Goal: Information Seeking & Learning: Find contact information

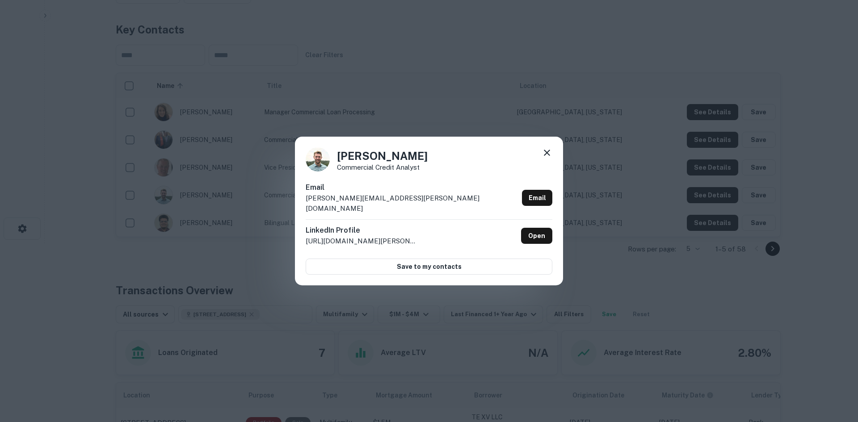
click at [547, 158] on icon at bounding box center [547, 152] width 11 height 11
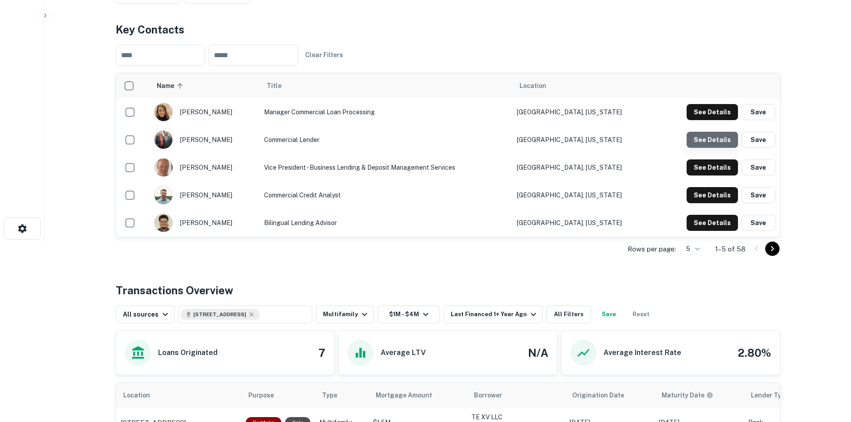
click at [722, 120] on button "See Details" at bounding box center [712, 112] width 51 height 16
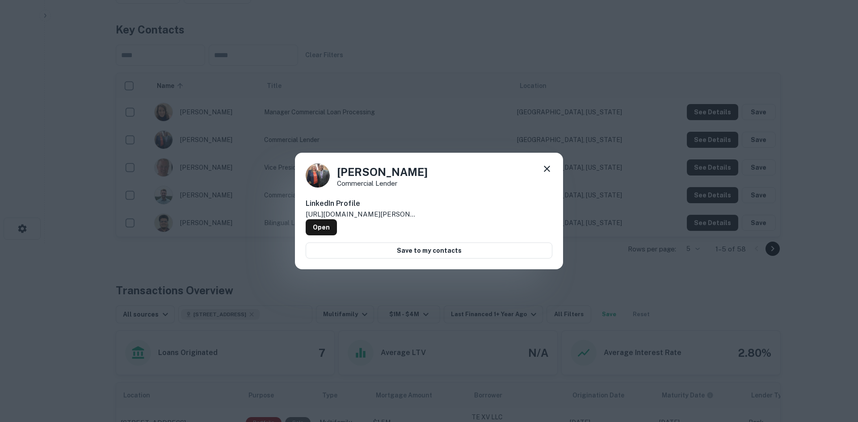
click at [546, 170] on icon at bounding box center [547, 169] width 6 height 6
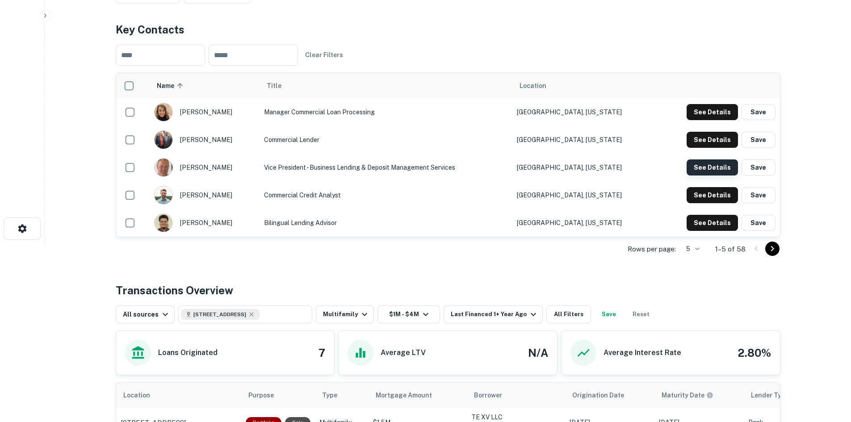
click at [710, 120] on button "See Details" at bounding box center [712, 112] width 51 height 16
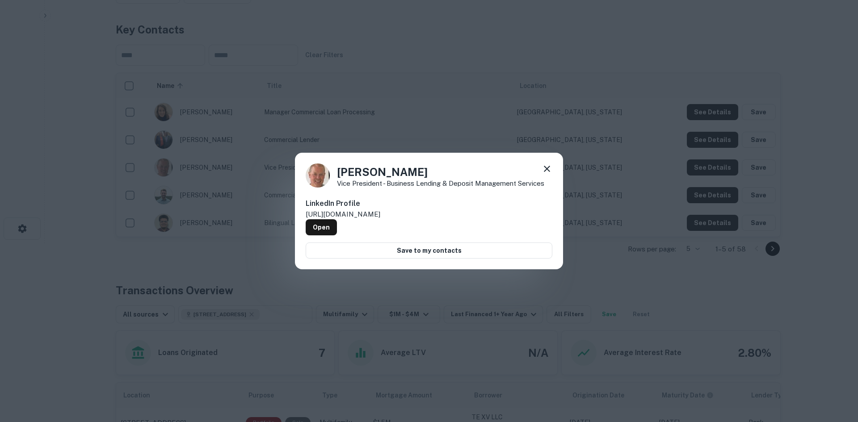
click at [549, 172] on icon at bounding box center [547, 169] width 11 height 11
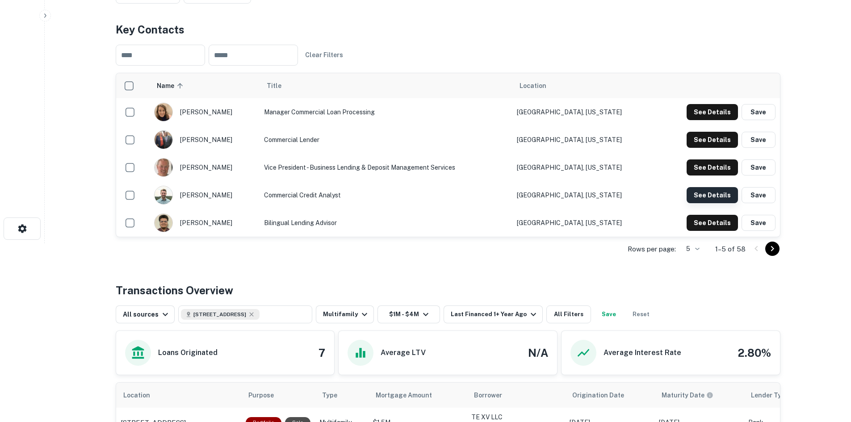
click at [705, 120] on button "See Details" at bounding box center [712, 112] width 51 height 16
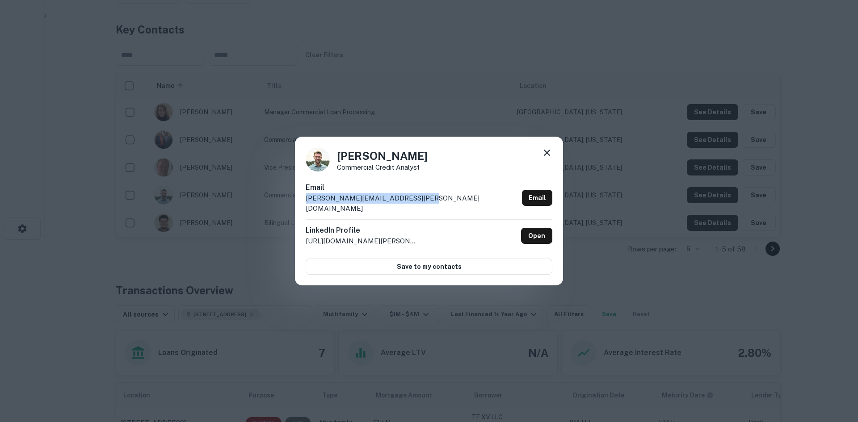
drag, startPoint x: 414, startPoint y: 204, endPoint x: 296, endPoint y: 203, distance: 117.5
click at [296, 203] on div "[PERSON_NAME] Commercial Credit Analyst Email [PERSON_NAME][EMAIL_ADDRESS][PERS…" at bounding box center [429, 211] width 268 height 149
copy p "[PERSON_NAME][EMAIL_ADDRESS][PERSON_NAME][DOMAIN_NAME]"
click at [219, 163] on div "[PERSON_NAME] Commercial Credit Analyst Email [PERSON_NAME][EMAIL_ADDRESS][PERS…" at bounding box center [429, 211] width 858 height 422
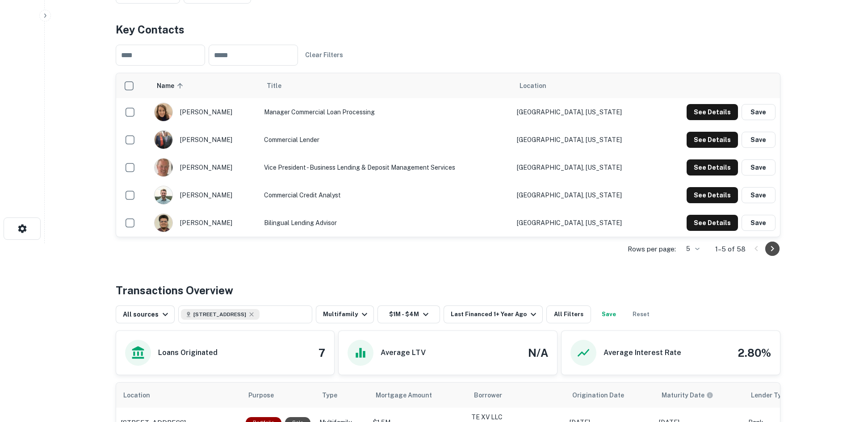
click at [770, 250] on icon "Go to next page" at bounding box center [772, 249] width 11 height 11
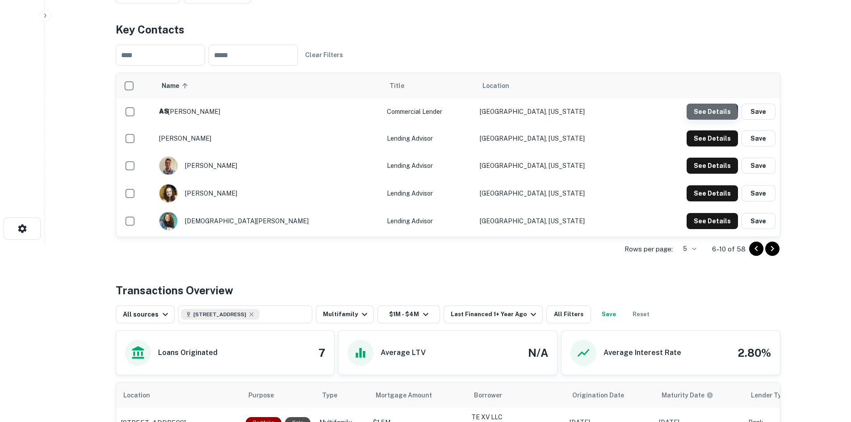
click at [694, 118] on button "See Details" at bounding box center [712, 112] width 51 height 16
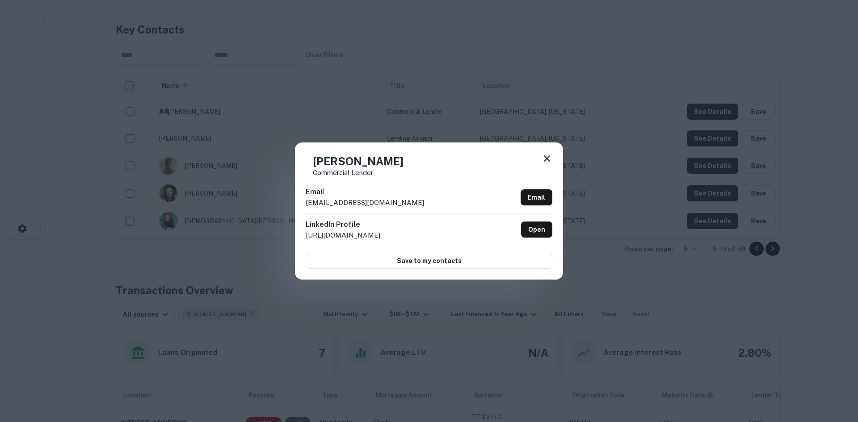
drag, startPoint x: 442, startPoint y: 209, endPoint x: 300, endPoint y: 210, distance: 141.7
click at [300, 210] on div "[PERSON_NAME] Commercial Lender Email [EMAIL_ADDRESS][DOMAIN_NAME] Email Linked…" at bounding box center [429, 211] width 268 height 137
copy p "[EMAIL_ADDRESS][DOMAIN_NAME]"
drag, startPoint x: 415, startPoint y: 161, endPoint x: 339, endPoint y: 162, distance: 76.0
click at [339, 162] on div "[PERSON_NAME] Commercial Lender" at bounding box center [429, 164] width 247 height 23
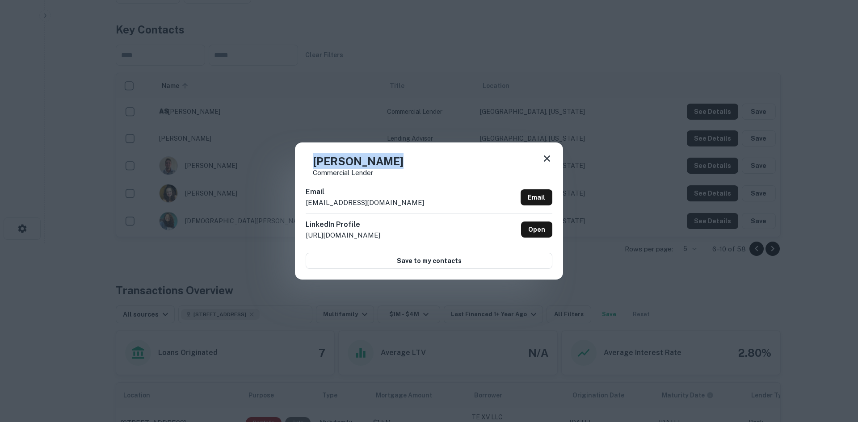
copy h4 "[PERSON_NAME]"
click at [485, 133] on div "[PERSON_NAME] Commercial Lender Email [EMAIL_ADDRESS][DOMAIN_NAME] Email Linked…" at bounding box center [429, 211] width 858 height 422
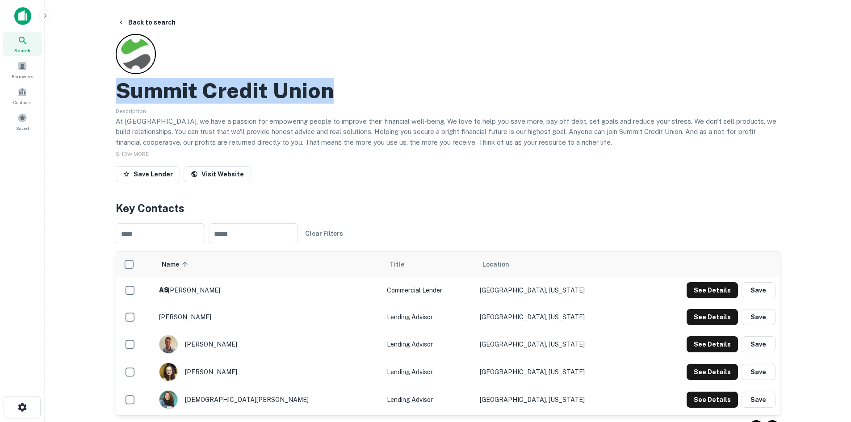
drag, startPoint x: 122, startPoint y: 92, endPoint x: 357, endPoint y: 97, distance: 235.1
click at [357, 97] on div "Summit Credit Union" at bounding box center [448, 91] width 665 height 26
copy h2 "Summit Credit Union"
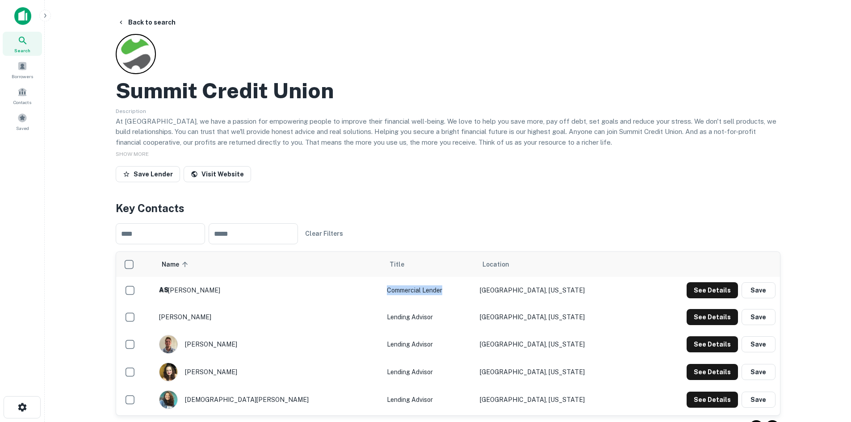
drag, startPoint x: 399, startPoint y: 289, endPoint x: 333, endPoint y: 293, distance: 66.3
click at [383, 293] on td "Commercial Lender" at bounding box center [429, 290] width 93 height 27
copy td "Commercial Lender"
click at [144, 22] on button "Back to search" at bounding box center [146, 22] width 65 height 16
click at [160, 23] on button "Back to search" at bounding box center [146, 22] width 65 height 16
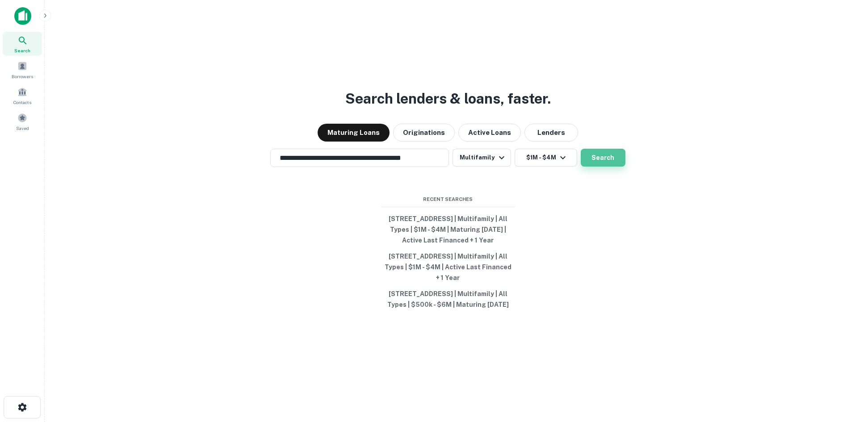
click at [596, 149] on button "Search" at bounding box center [603, 158] width 45 height 18
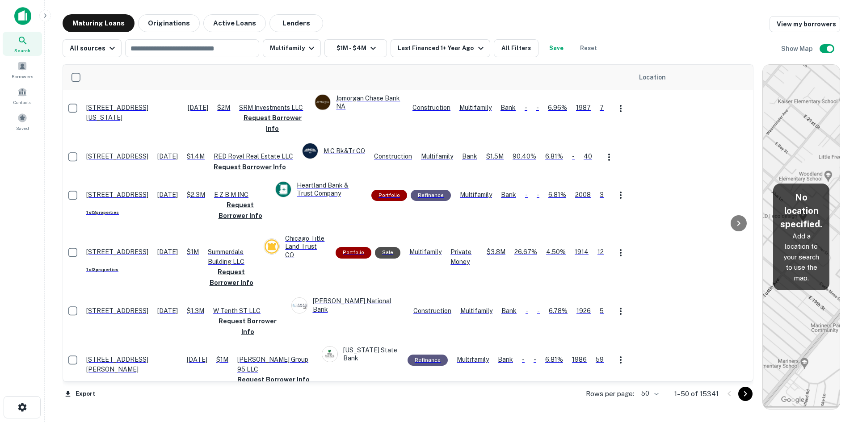
drag, startPoint x: 530, startPoint y: 209, endPoint x: 846, endPoint y: 201, distance: 316.1
click at [846, 201] on div "Maturing Loans Originations Active Loans Lenders View my borrowers All sources …" at bounding box center [451, 212] width 799 height 396
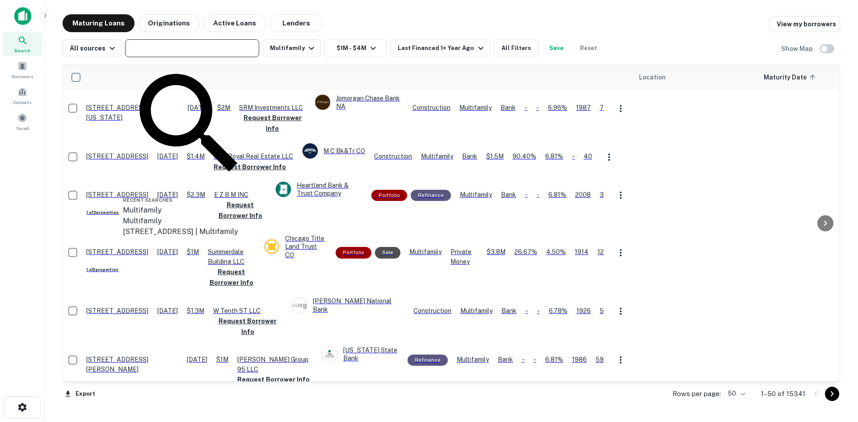
click at [190, 48] on input "text" at bounding box center [191, 48] width 127 height 13
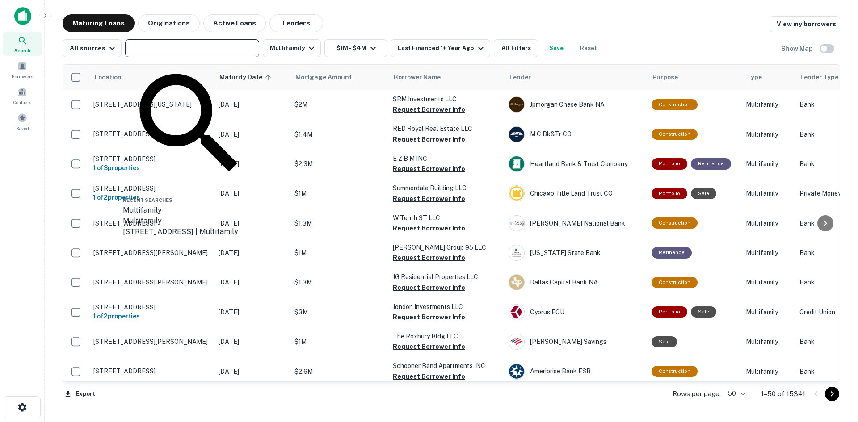
click at [178, 46] on input "text" at bounding box center [191, 48] width 127 height 13
click at [101, 44] on div "All sources" at bounding box center [94, 48] width 48 height 11
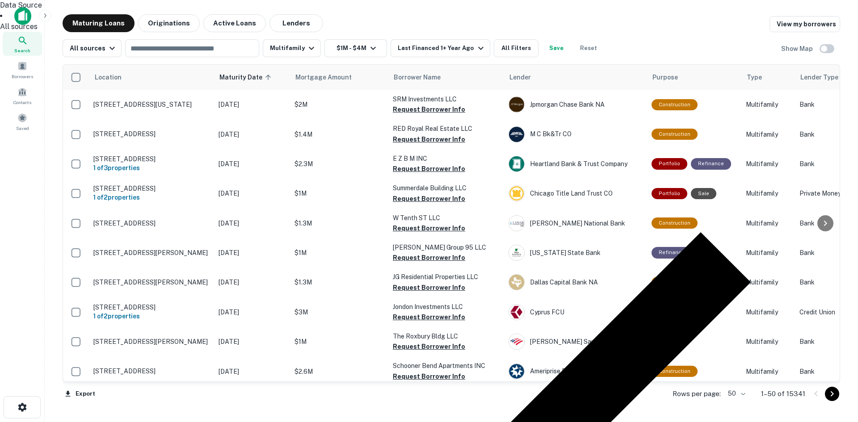
click at [300, 24] on div at bounding box center [429, 211] width 858 height 422
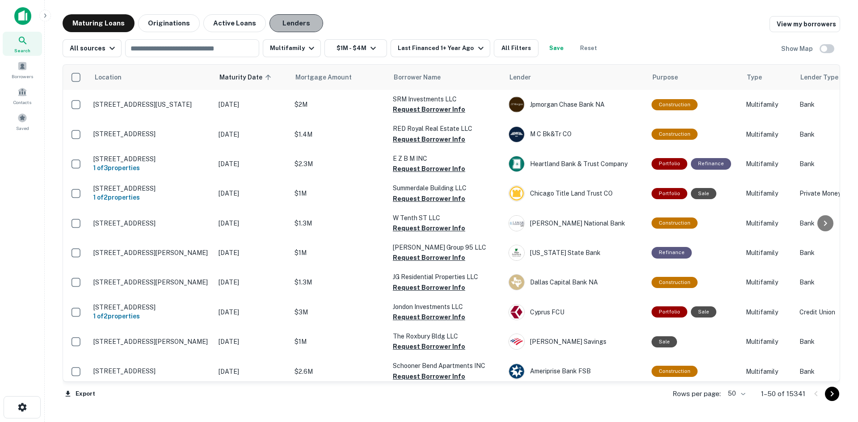
click at [294, 22] on button "Lenders" at bounding box center [296, 23] width 54 height 18
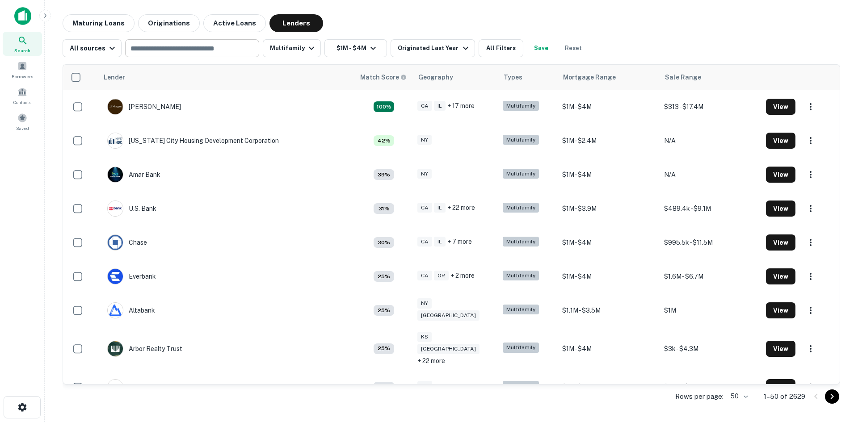
click at [237, 46] on input "text" at bounding box center [191, 48] width 127 height 13
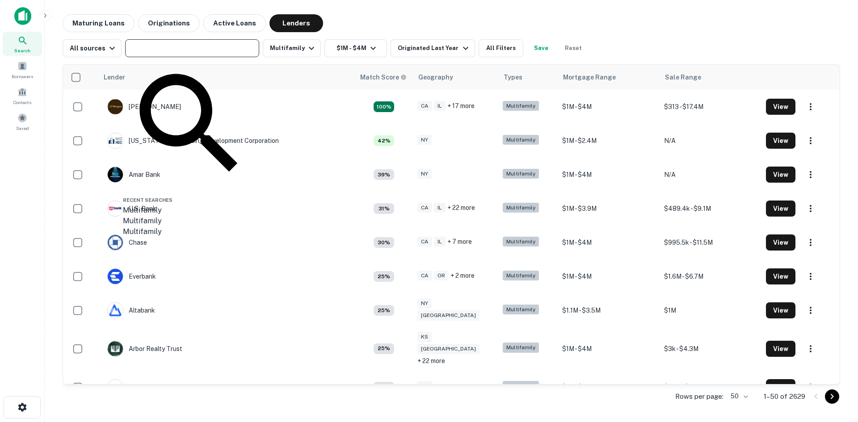
paste input "**********"
type input "**********"
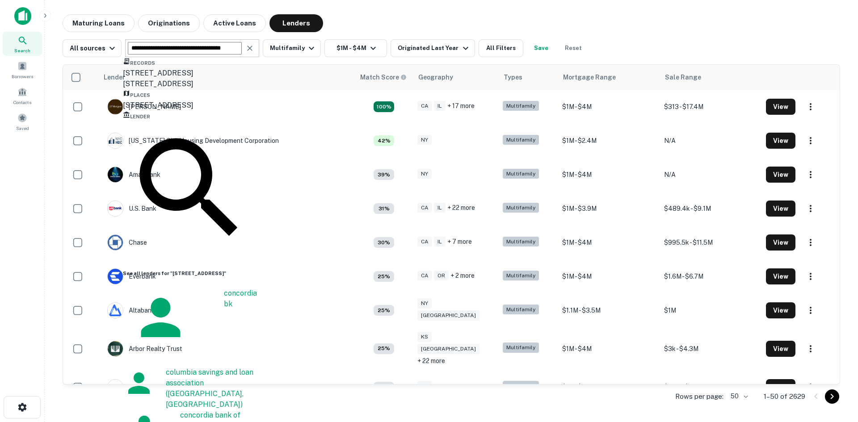
click at [171, 111] on div "[STREET_ADDRESS]" at bounding box center [190, 105] width 134 height 11
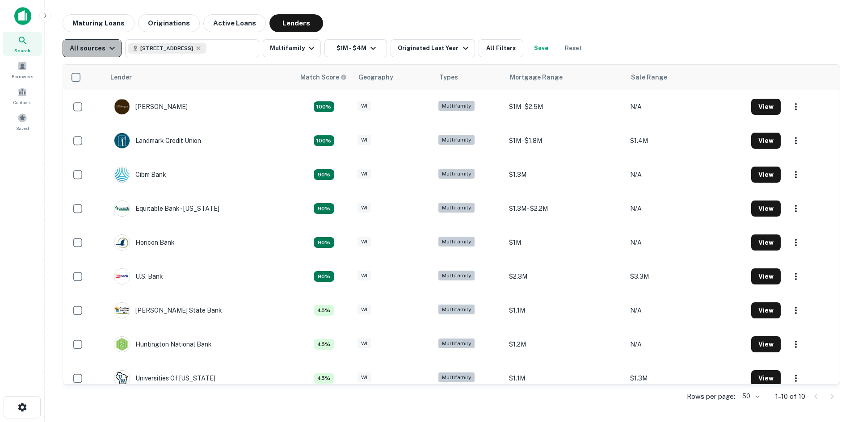
click at [95, 51] on div "All sources" at bounding box center [94, 48] width 48 height 11
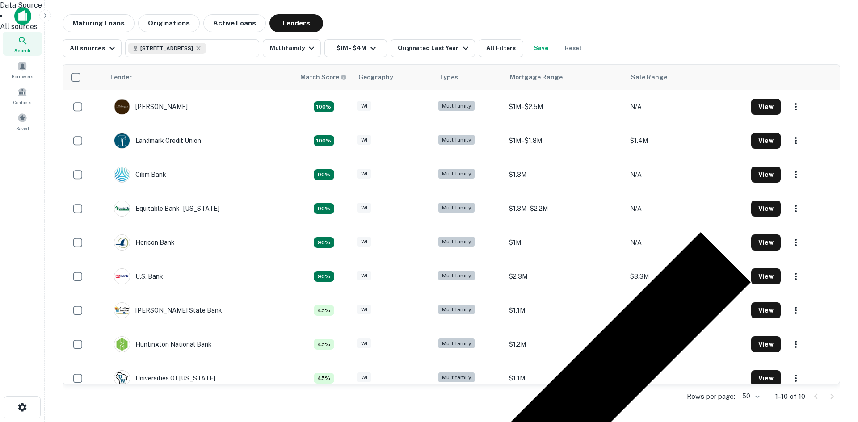
click at [379, 13] on div at bounding box center [429, 211] width 858 height 422
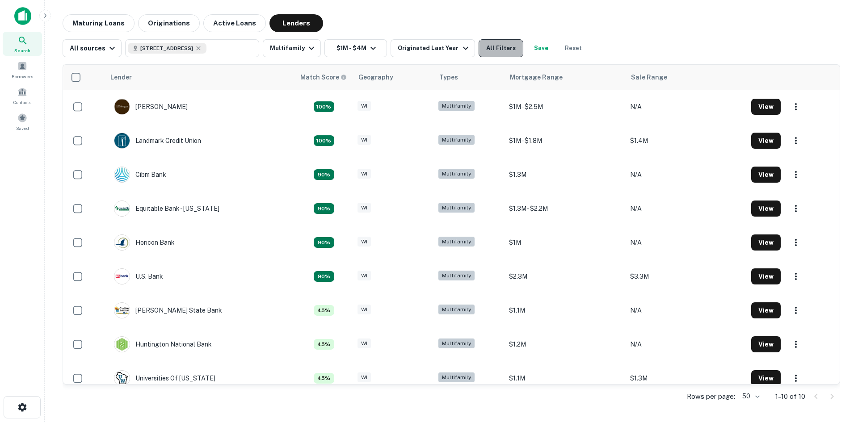
click at [482, 51] on button "All Filters" at bounding box center [501, 48] width 45 height 18
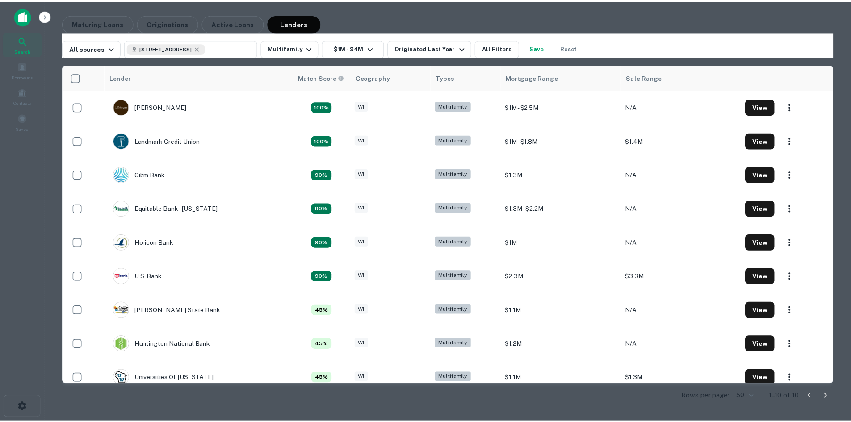
scroll to position [134, 0]
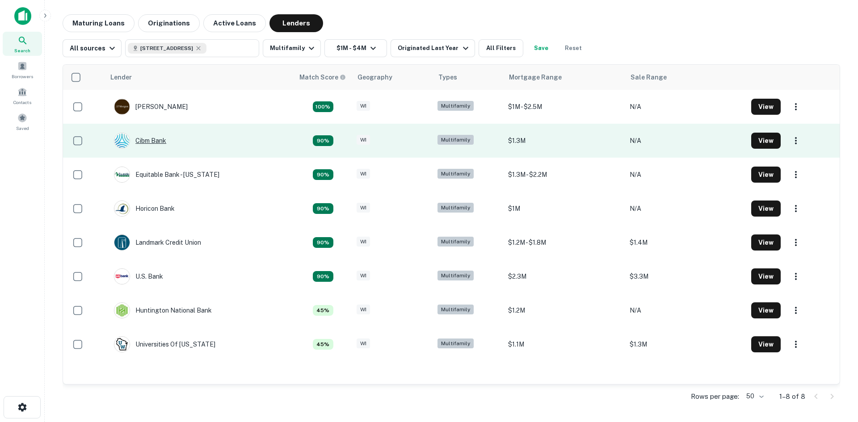
click at [164, 141] on div "Cibm Bank" at bounding box center [140, 141] width 52 height 16
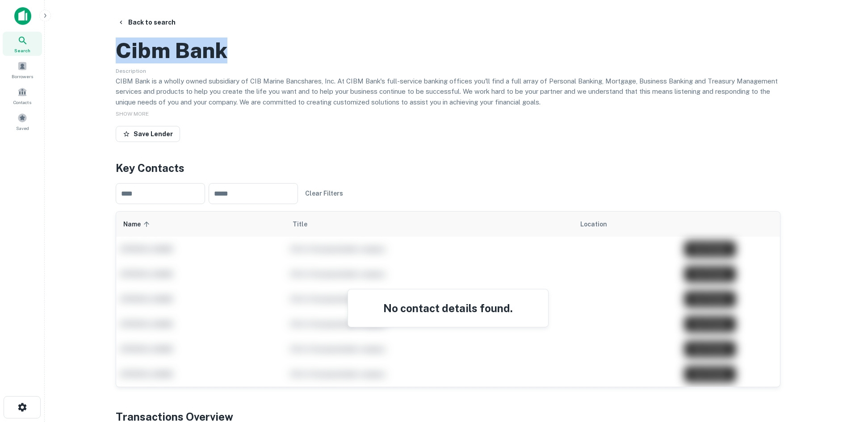
drag, startPoint x: 118, startPoint y: 93, endPoint x: 231, endPoint y: 96, distance: 113.1
click at [231, 63] on div "Cibm Bank" at bounding box center [448, 51] width 665 height 26
copy h2 "Cibm Bank"
click at [142, 24] on button "Back to search" at bounding box center [146, 22] width 65 height 16
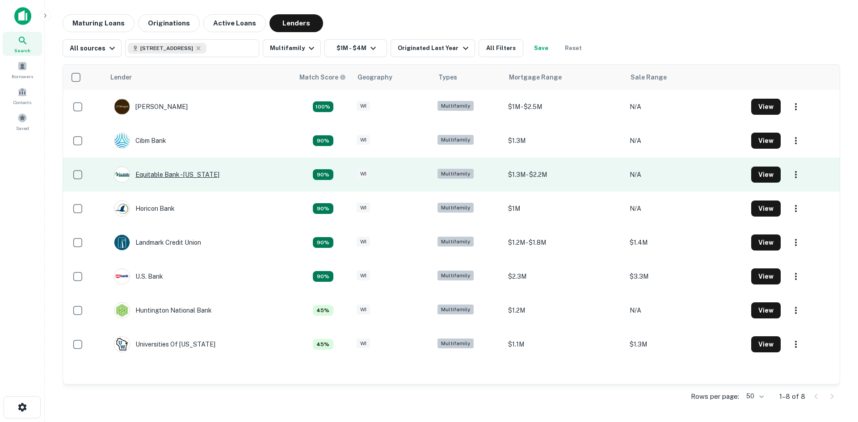
click at [168, 172] on div "Equitable Bank - [US_STATE]" at bounding box center [166, 175] width 105 height 16
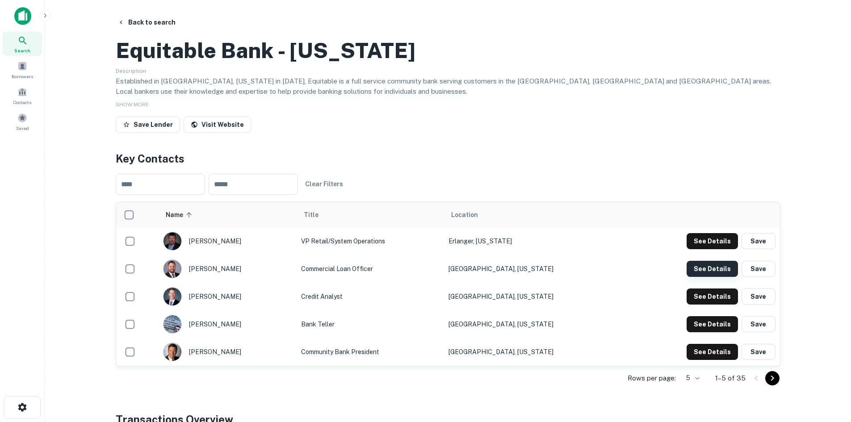
click at [712, 249] on button "See Details" at bounding box center [712, 241] width 51 height 16
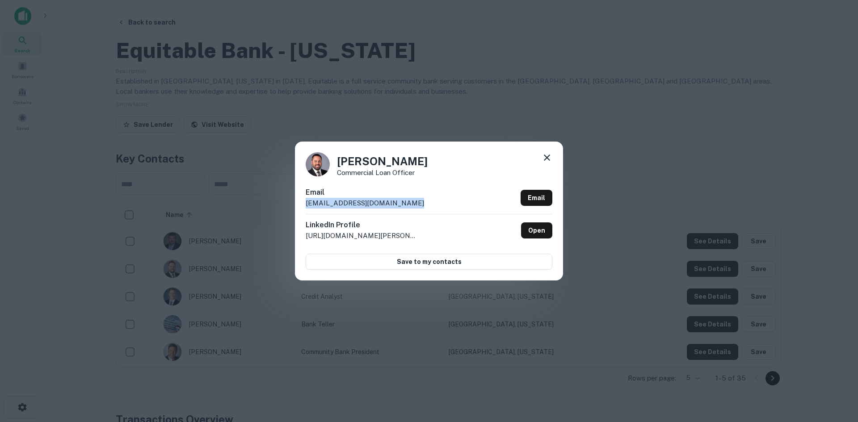
drag, startPoint x: 409, startPoint y: 205, endPoint x: 294, endPoint y: 207, distance: 115.3
click at [294, 207] on div "[PERSON_NAME] Commercial Loan Officer Email [EMAIL_ADDRESS][DOMAIN_NAME] Email …" at bounding box center [429, 211] width 858 height 422
copy p "[EMAIL_ADDRESS][DOMAIN_NAME]"
drag, startPoint x: 340, startPoint y: 160, endPoint x: 412, endPoint y: 162, distance: 71.6
click at [412, 162] on h4 "[PERSON_NAME]" at bounding box center [382, 161] width 91 height 16
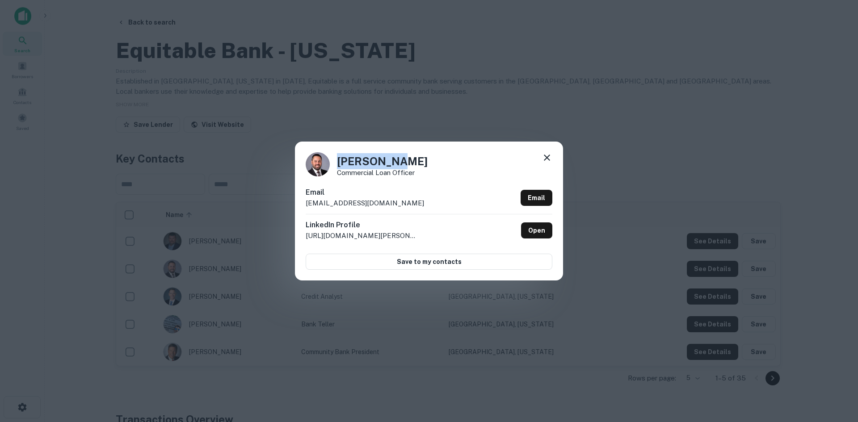
copy h4 "[PERSON_NAME]"
click at [326, 97] on div "[PERSON_NAME] Commercial Loan Officer Email [EMAIL_ADDRESS][DOMAIN_NAME] Email …" at bounding box center [429, 211] width 858 height 422
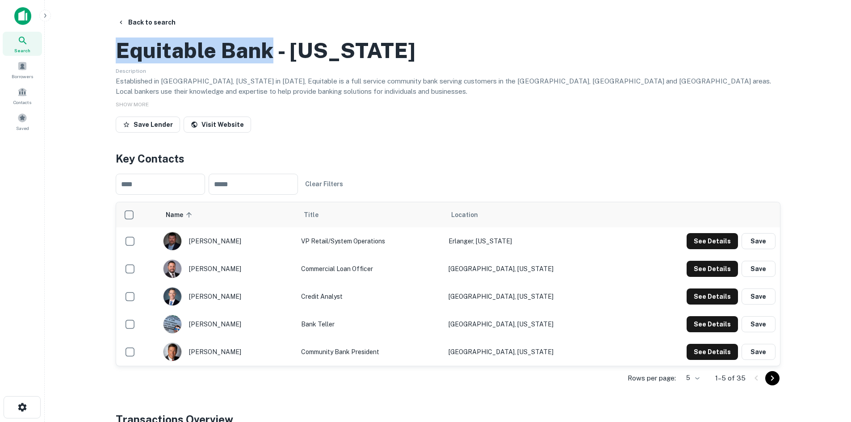
drag, startPoint x: 118, startPoint y: 89, endPoint x: 269, endPoint y: 97, distance: 151.7
click at [269, 63] on h2 "Equitable Bank - [US_STATE]" at bounding box center [266, 51] width 300 height 26
copy h2 "Equitable Bank"
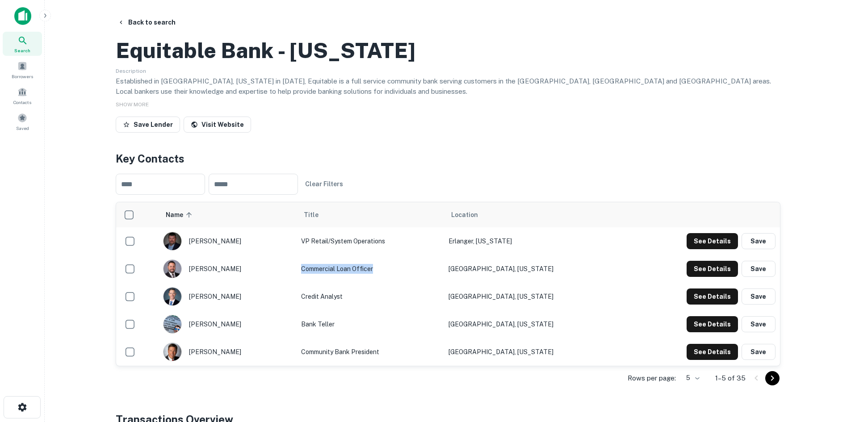
drag, startPoint x: 319, startPoint y: 308, endPoint x: 404, endPoint y: 311, distance: 85.0
click at [404, 283] on td "Commercial Loan Officer" at bounding box center [370, 269] width 147 height 28
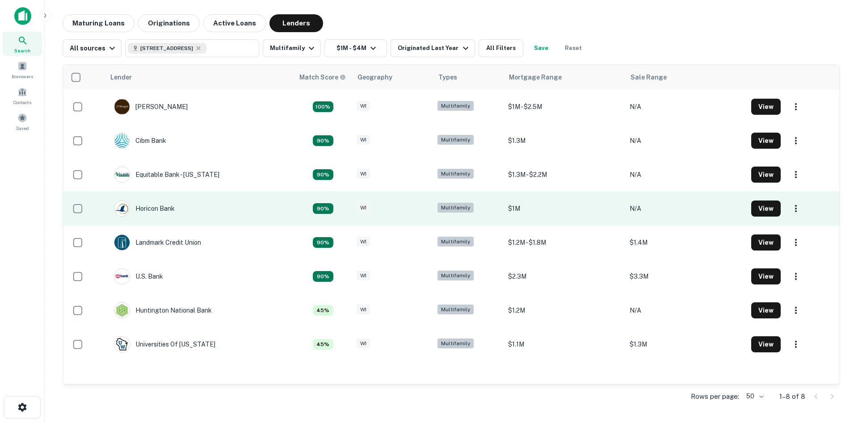
click at [225, 221] on td "Horicon Bank" at bounding box center [199, 209] width 189 height 34
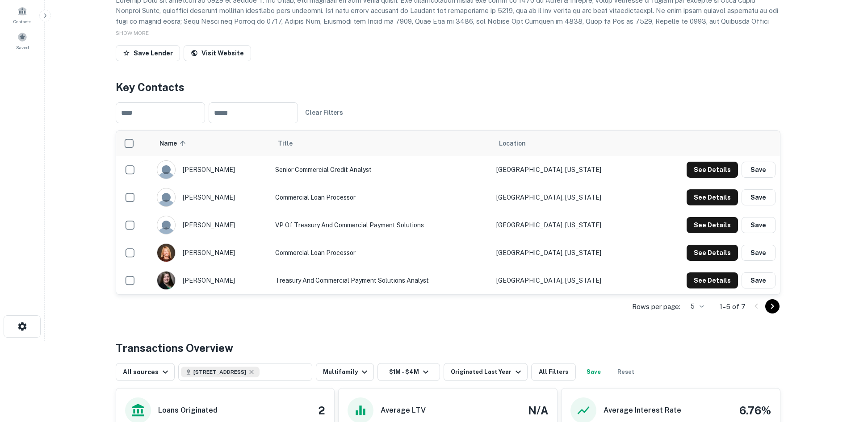
scroll to position [89, 0]
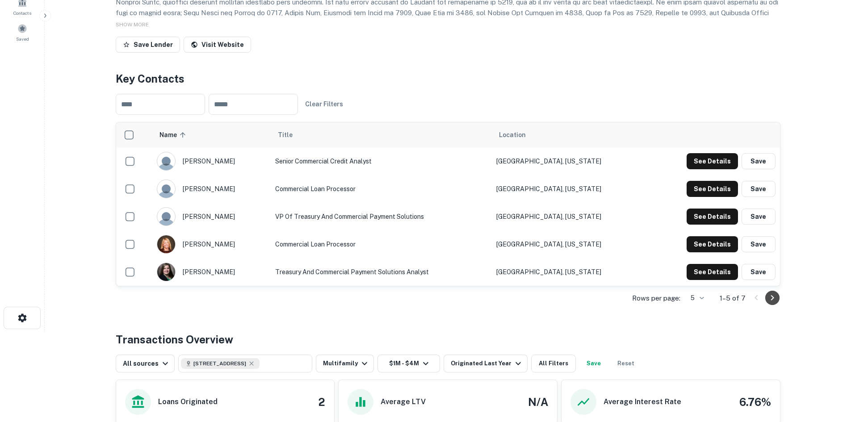
click at [776, 303] on icon "Go to next page" at bounding box center [772, 298] width 11 height 11
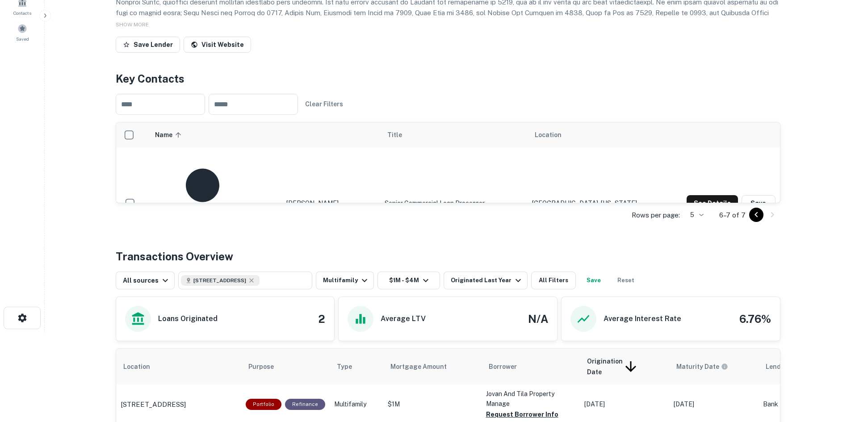
click at [754, 220] on icon "Go to previous page" at bounding box center [756, 215] width 11 height 11
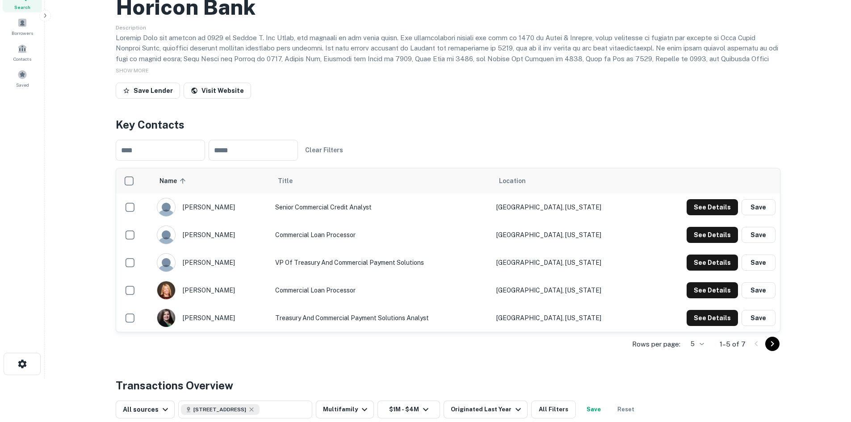
scroll to position [0, 0]
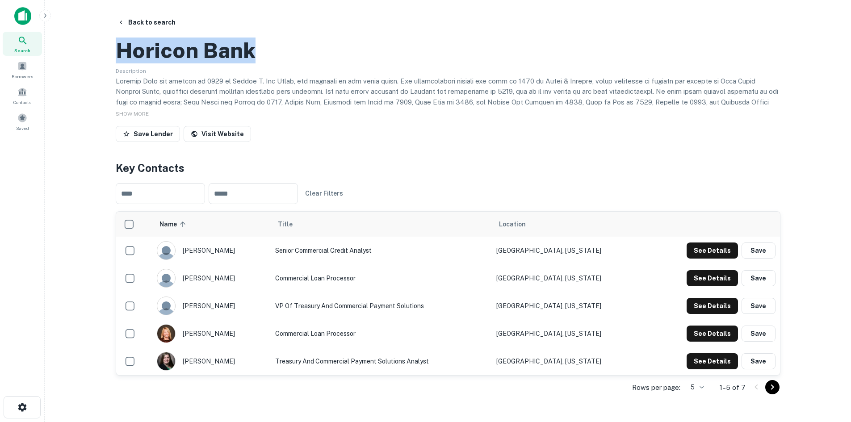
drag, startPoint x: 122, startPoint y: 89, endPoint x: 281, endPoint y: 96, distance: 159.2
click at [281, 63] on div "Horicon Bank" at bounding box center [448, 51] width 665 height 26
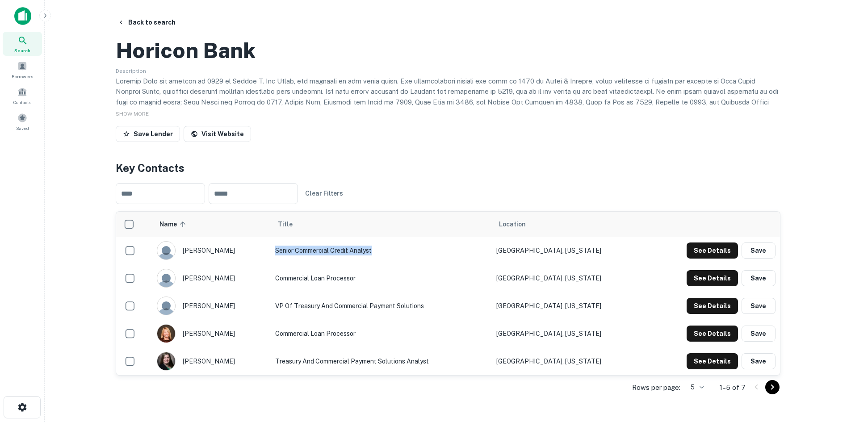
drag, startPoint x: 280, startPoint y: 292, endPoint x: 387, endPoint y: 294, distance: 107.7
click at [387, 265] on td "Senior Commercial Credit Analyst" at bounding box center [381, 251] width 221 height 28
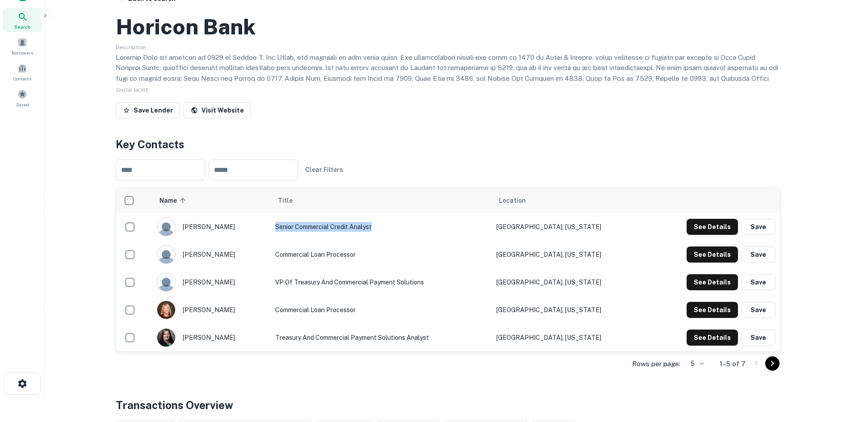
scroll to position [45, 0]
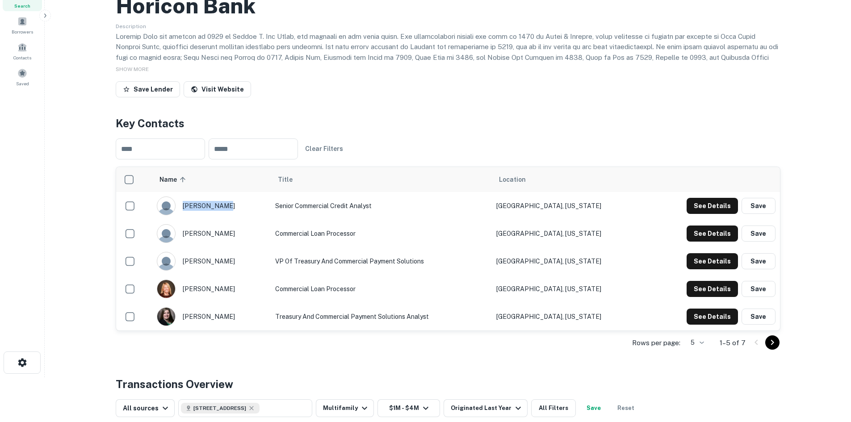
drag, startPoint x: 187, startPoint y: 245, endPoint x: 222, endPoint y: 247, distance: 34.9
click at [222, 215] on div "[PERSON_NAME]" at bounding box center [211, 206] width 109 height 19
click at [713, 214] on button "See Details" at bounding box center [712, 206] width 51 height 16
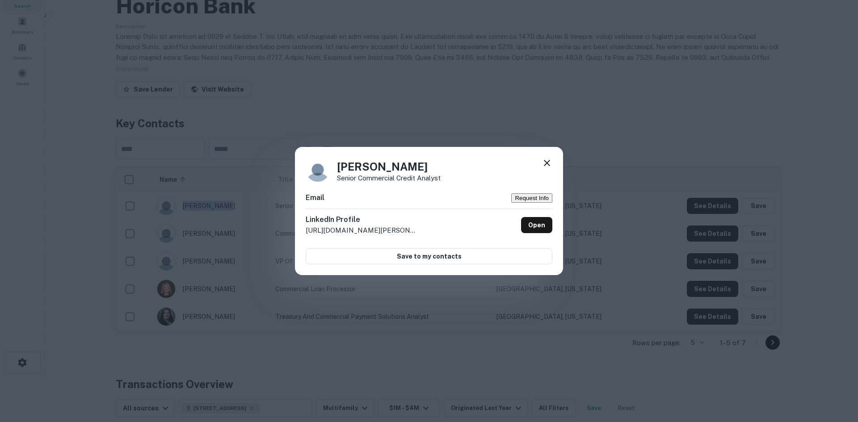
click at [548, 161] on icon at bounding box center [547, 163] width 6 height 6
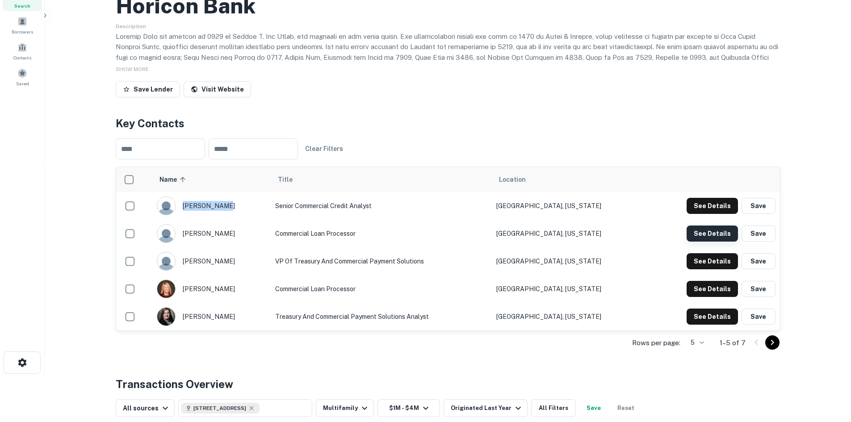
click at [703, 214] on button "See Details" at bounding box center [712, 206] width 51 height 16
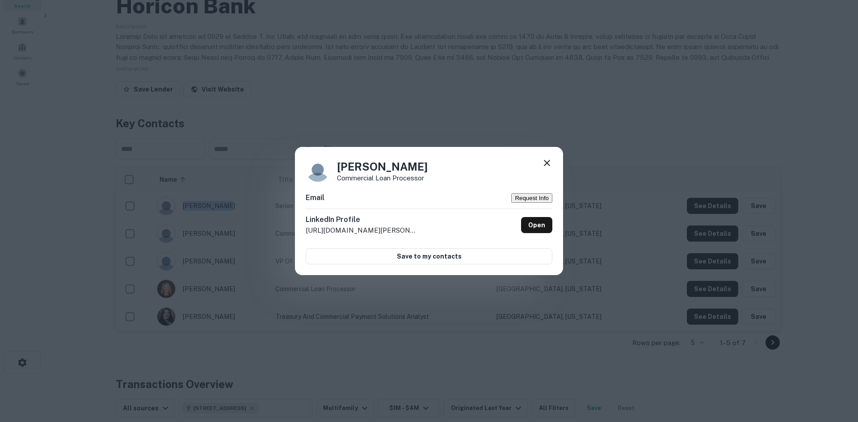
click at [547, 159] on icon at bounding box center [547, 163] width 11 height 11
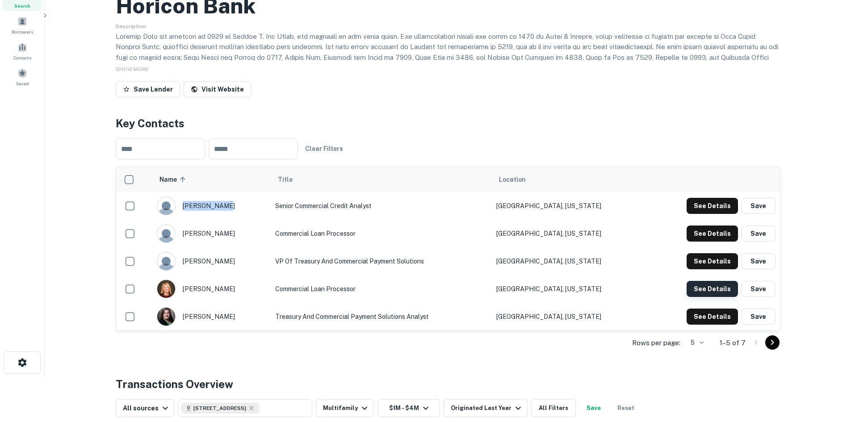
click at [702, 214] on button "See Details" at bounding box center [712, 206] width 51 height 16
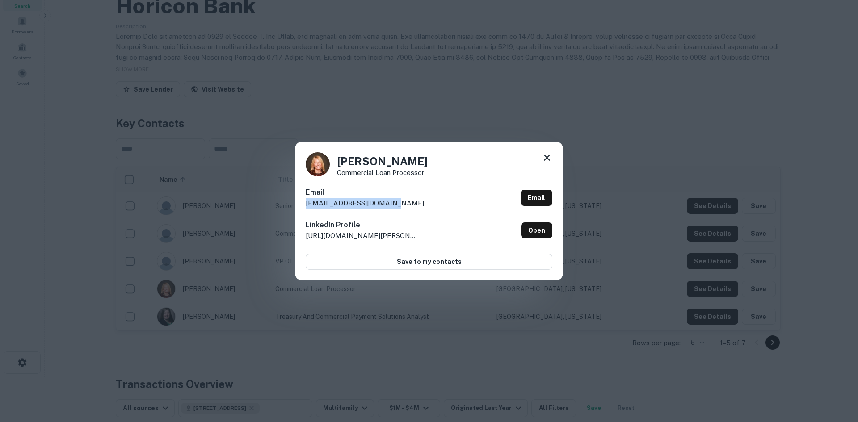
drag, startPoint x: 391, startPoint y: 202, endPoint x: 293, endPoint y: 204, distance: 98.3
click at [293, 204] on div "[PERSON_NAME] Commercial Loan Processor Email [EMAIL_ADDRESS][DOMAIN_NAME] Emai…" at bounding box center [429, 211] width 858 height 422
drag, startPoint x: 338, startPoint y: 163, endPoint x: 471, endPoint y: 173, distance: 133.2
click at [420, 167] on h4 "[PERSON_NAME]" at bounding box center [382, 161] width 91 height 16
click at [347, 162] on h4 "[PERSON_NAME]" at bounding box center [382, 161] width 91 height 16
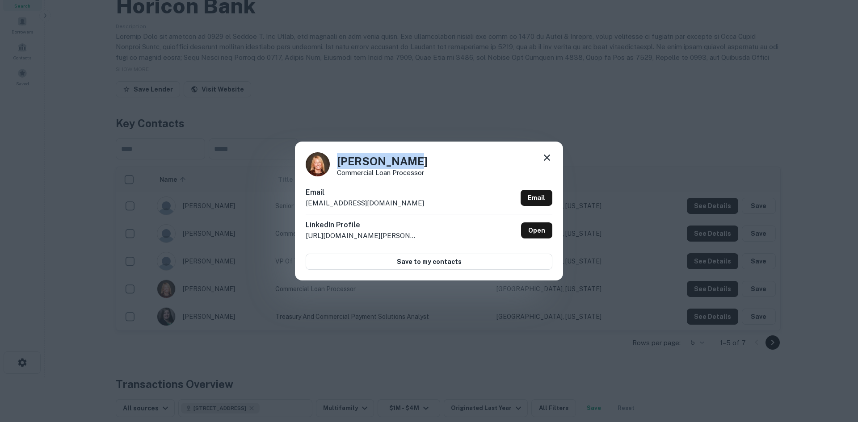
drag, startPoint x: 337, startPoint y: 161, endPoint x: 409, endPoint y: 163, distance: 72.4
click at [409, 163] on h4 "[PERSON_NAME]" at bounding box center [382, 161] width 91 height 16
drag, startPoint x: 338, startPoint y: 172, endPoint x: 425, endPoint y: 174, distance: 86.7
click at [425, 174] on div "[PERSON_NAME] Commercial Loan Processor" at bounding box center [429, 164] width 247 height 24
click at [682, 214] on div "[PERSON_NAME] Commercial Loan Processor Email [EMAIL_ADDRESS][DOMAIN_NAME] Emai…" at bounding box center [429, 211] width 858 height 422
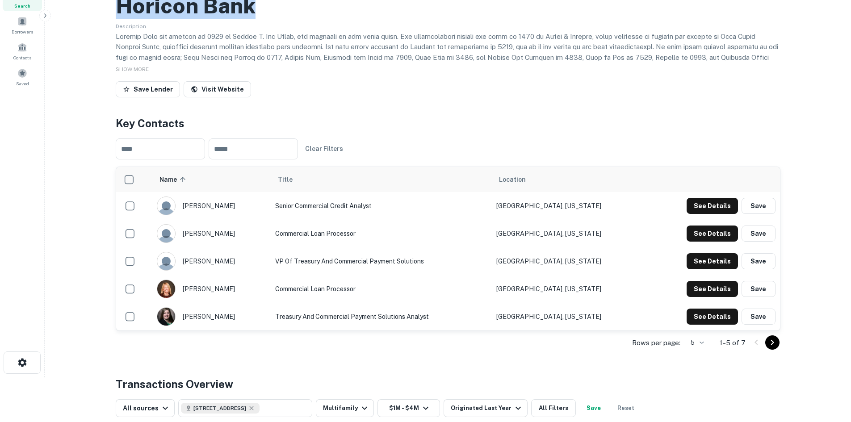
drag, startPoint x: 123, startPoint y: 43, endPoint x: 138, endPoint y: 65, distance: 26.4
click at [254, 19] on div "Horicon Bank" at bounding box center [448, 6] width 665 height 26
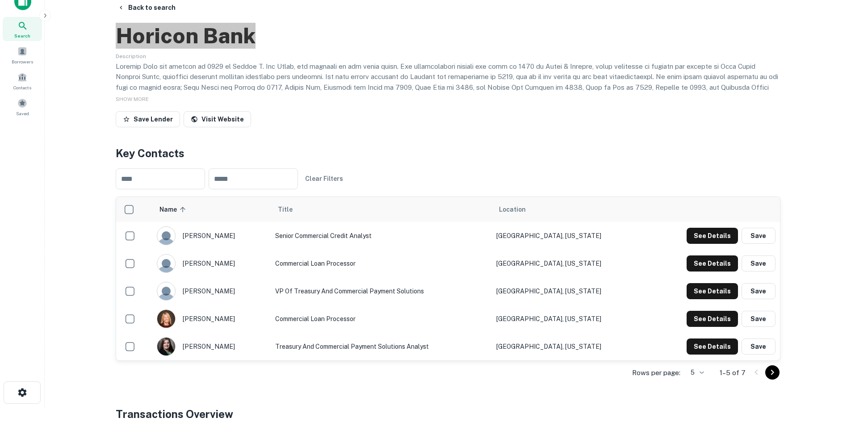
scroll to position [0, 0]
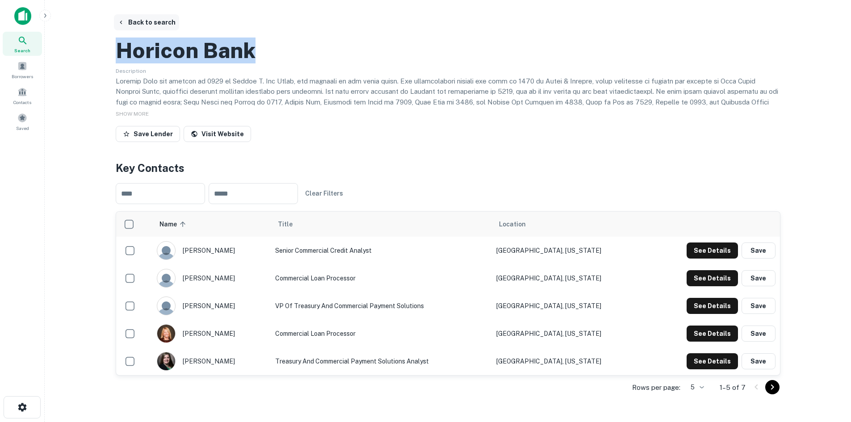
click at [132, 21] on button "Back to search" at bounding box center [146, 22] width 65 height 16
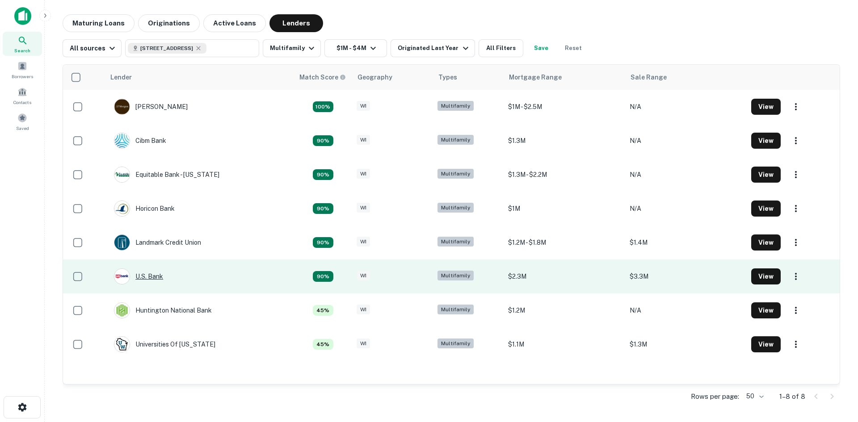
click at [152, 279] on div "U.s. Bank" at bounding box center [138, 277] width 49 height 16
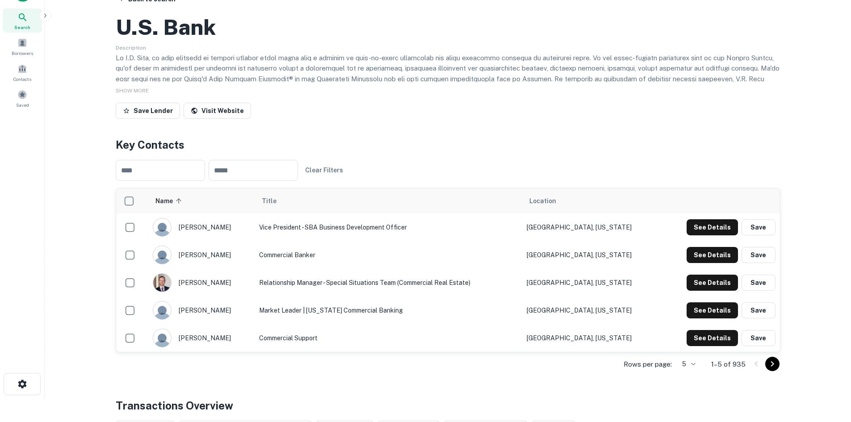
scroll to position [45, 0]
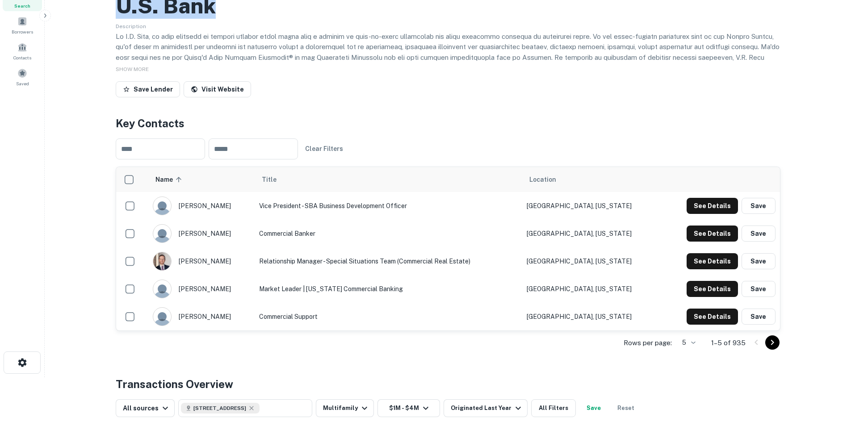
drag, startPoint x: 122, startPoint y: 46, endPoint x: 232, endPoint y: 49, distance: 110.9
click at [232, 19] on div "U.s. Bank" at bounding box center [448, 6] width 665 height 26
drag, startPoint x: 182, startPoint y: 272, endPoint x: 197, endPoint y: 274, distance: 15.3
click at [197, 243] on div "[PERSON_NAME]" at bounding box center [201, 233] width 97 height 19
drag, startPoint x: 242, startPoint y: 276, endPoint x: 231, endPoint y: 276, distance: 11.6
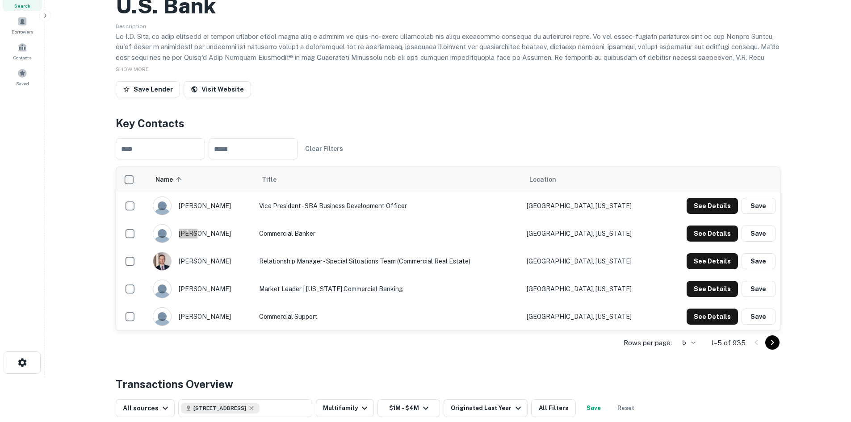
click at [231, 243] on div "[PERSON_NAME]" at bounding box center [201, 233] width 97 height 19
drag, startPoint x: 198, startPoint y: 275, endPoint x: 242, endPoint y: 274, distance: 43.4
click at [242, 243] on div "[PERSON_NAME]" at bounding box center [201, 233] width 97 height 19
drag, startPoint x: 281, startPoint y: 276, endPoint x: 449, endPoint y: 278, distance: 168.5
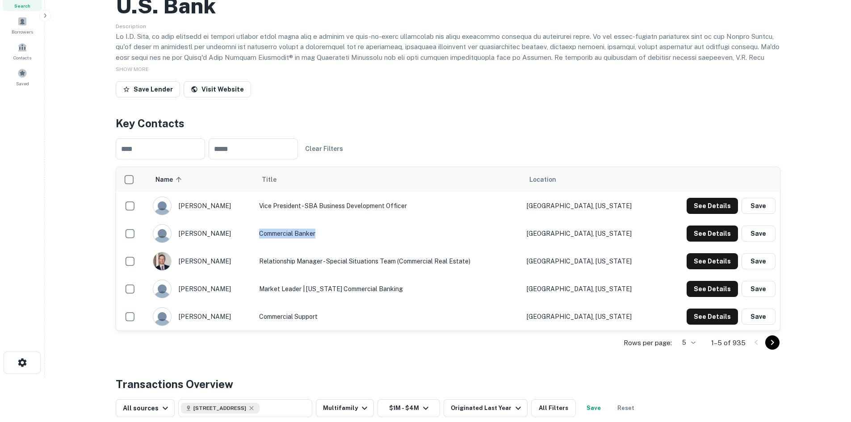
click at [345, 248] on td "Commercial Banker" at bounding box center [389, 234] width 268 height 28
click at [724, 214] on button "See Details" at bounding box center [712, 206] width 51 height 16
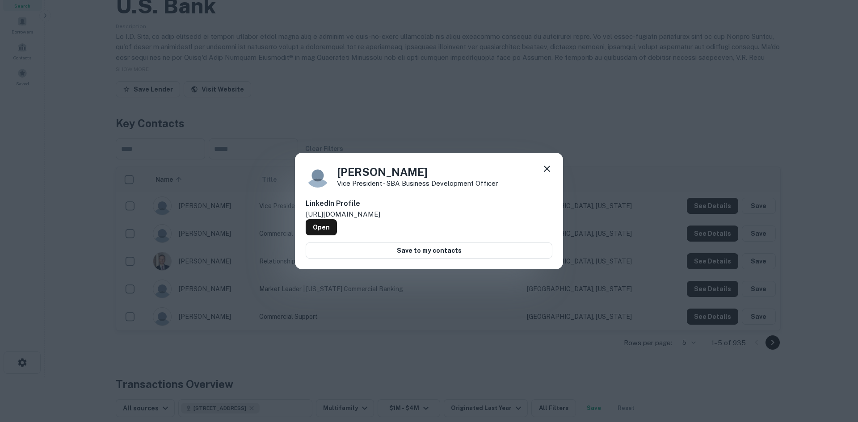
click at [466, 271] on div "[PERSON_NAME] Vice President - SBA Business Development Officer LinkedIn Profil…" at bounding box center [429, 211] width 858 height 422
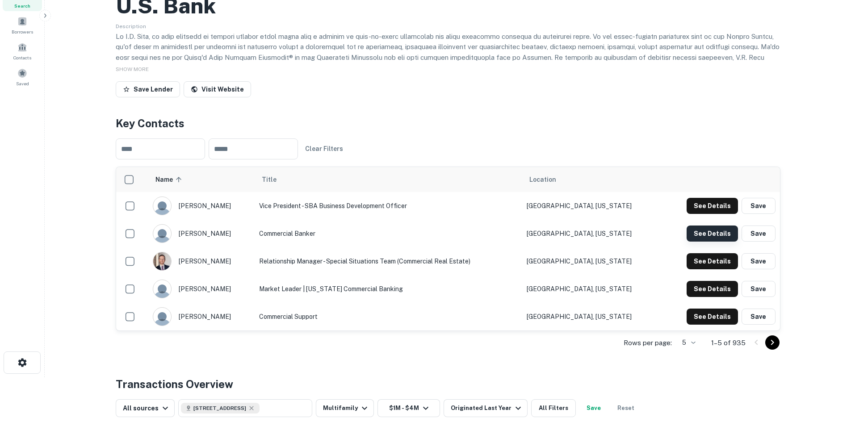
click at [694, 214] on button "See Details" at bounding box center [712, 206] width 51 height 16
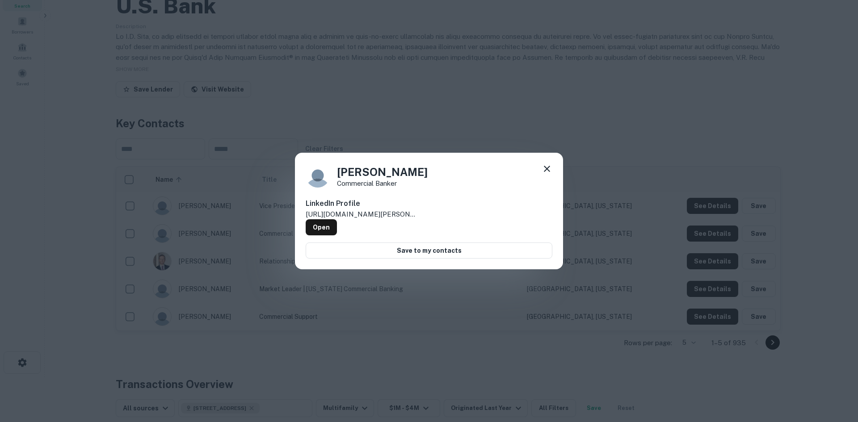
click at [550, 172] on icon at bounding box center [547, 169] width 11 height 11
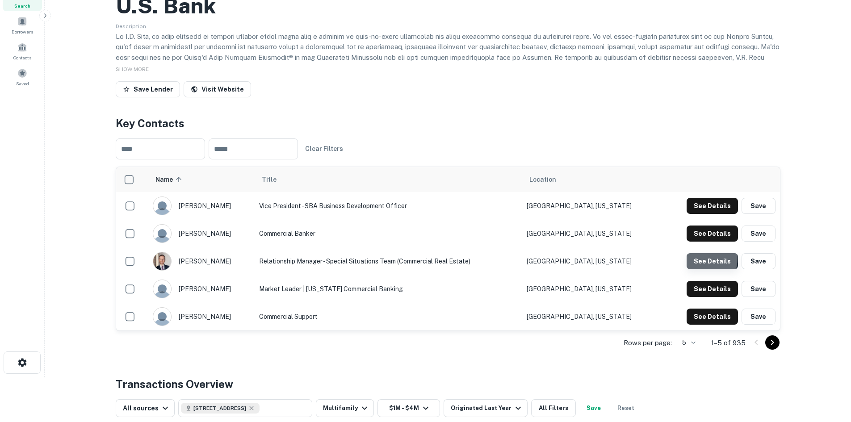
click at [698, 214] on button "See Details" at bounding box center [712, 206] width 51 height 16
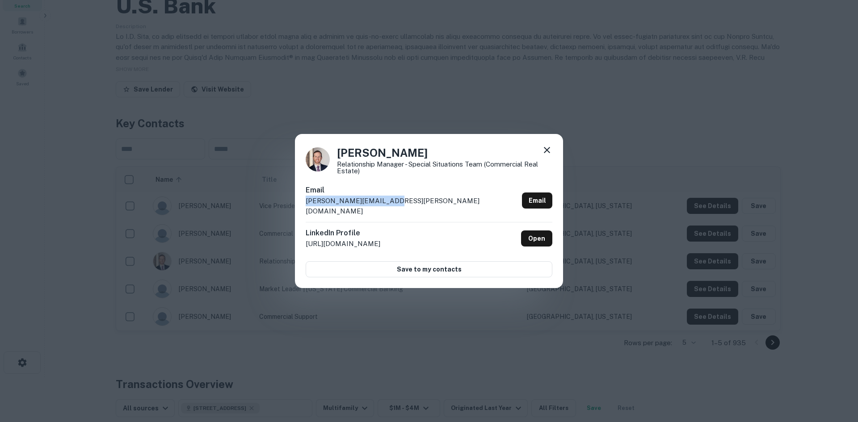
drag, startPoint x: 391, startPoint y: 208, endPoint x: 303, endPoint y: 209, distance: 88.0
click at [303, 209] on div "[PERSON_NAME] Relationship Manager - Special Situations Team (Commercial Real E…" at bounding box center [429, 211] width 268 height 155
click at [336, 156] on div "[PERSON_NAME] Relationship Manager - Special Situations Team (Commercial Real E…" at bounding box center [429, 159] width 247 height 29
drag, startPoint x: 337, startPoint y: 156, endPoint x: 363, endPoint y: 158, distance: 26.0
click at [363, 158] on h4 "[PERSON_NAME]" at bounding box center [444, 153] width 215 height 16
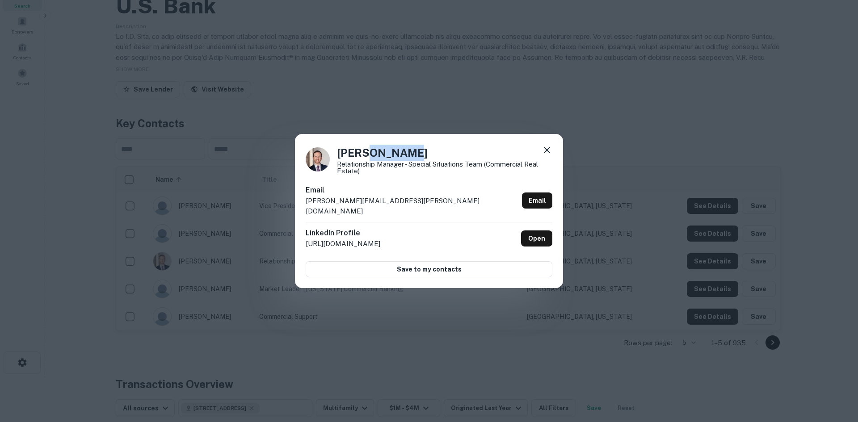
drag, startPoint x: 417, startPoint y: 158, endPoint x: 368, endPoint y: 158, distance: 49.2
click at [368, 158] on h4 "[PERSON_NAME]" at bounding box center [444, 153] width 215 height 16
click at [619, 195] on div "[PERSON_NAME] Relationship Manager - Special Situations Team (Commercial Real E…" at bounding box center [429, 211] width 858 height 422
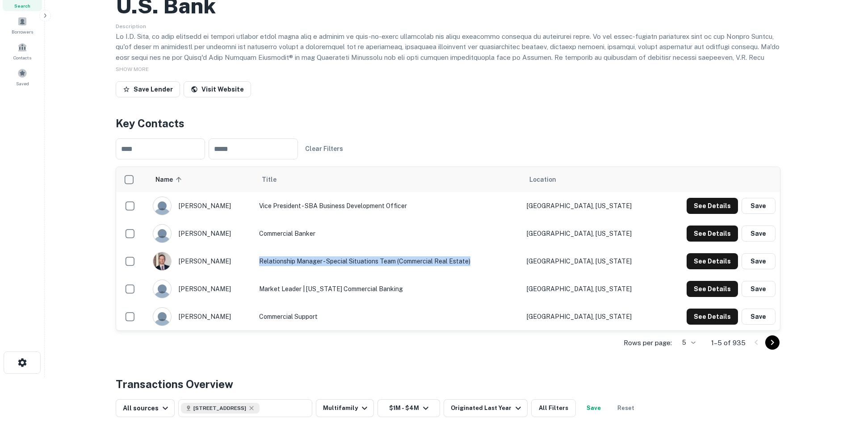
drag, startPoint x: 280, startPoint y: 301, endPoint x: 491, endPoint y: 307, distance: 211.0
click at [491, 275] on td "Relationship Manager - Special Situations Team (Commercial Real Estate)" at bounding box center [389, 262] width 268 height 28
click at [222, 355] on div "Rows per page: 5 * 1–5 of 935" at bounding box center [448, 343] width 665 height 24
click at [770, 348] on icon "Go to next page" at bounding box center [772, 342] width 11 height 11
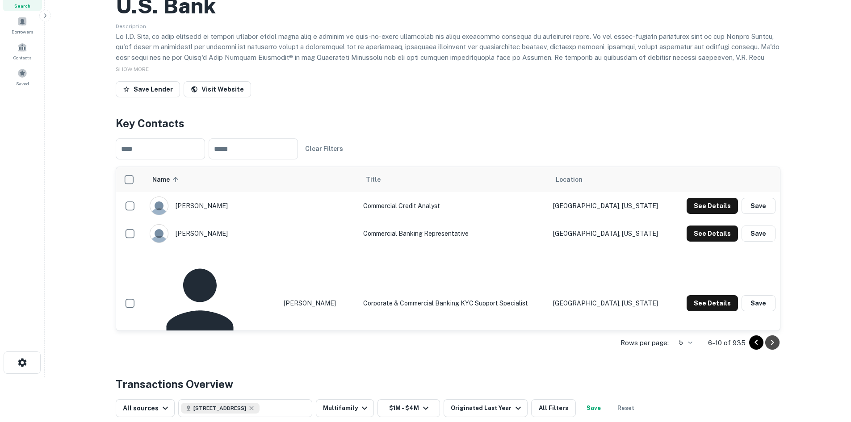
click at [770, 348] on icon "Go to next page" at bounding box center [772, 342] width 11 height 11
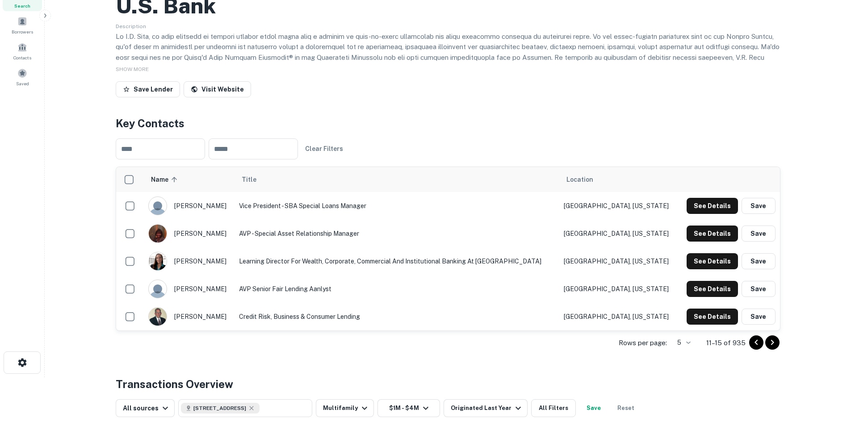
click at [770, 348] on icon "Go to next page" at bounding box center [772, 342] width 11 height 11
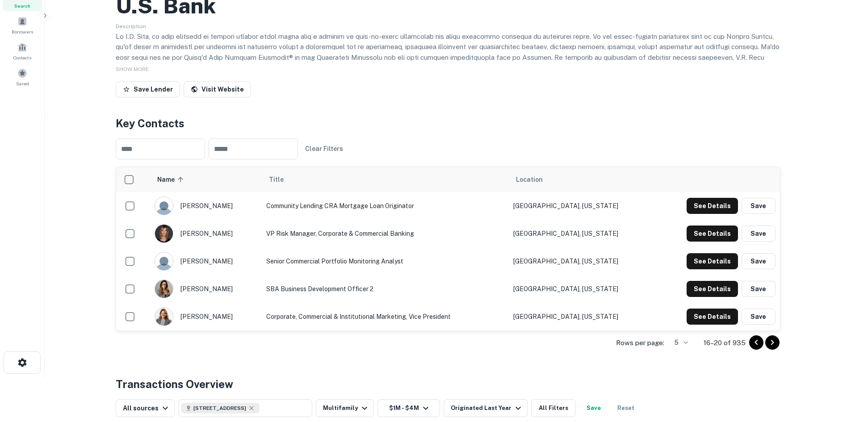
click at [770, 348] on icon "Go to next page" at bounding box center [772, 342] width 11 height 11
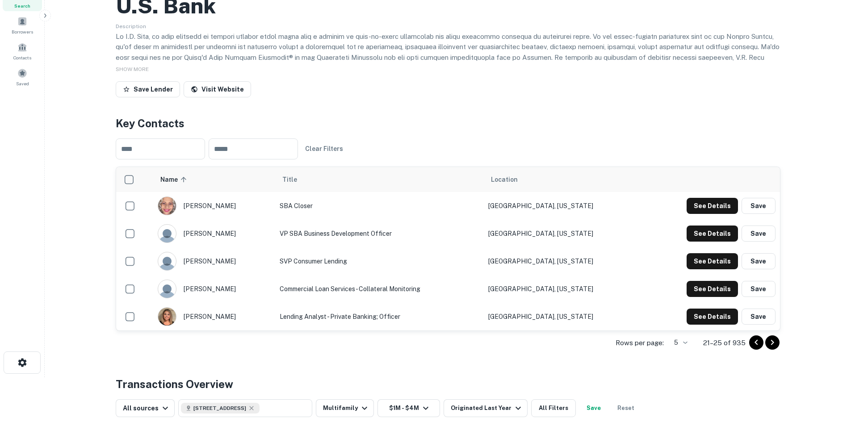
click at [770, 348] on icon "Go to next page" at bounding box center [772, 342] width 11 height 11
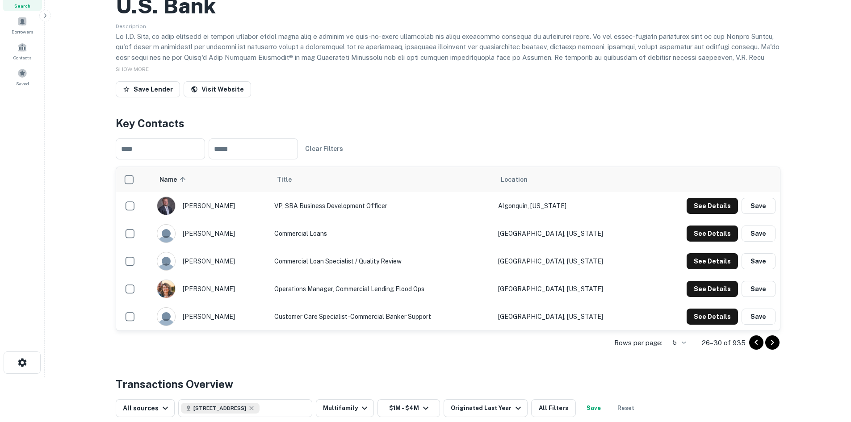
click at [511, 101] on div "Save Lender Visit Website" at bounding box center [448, 91] width 665 height 20
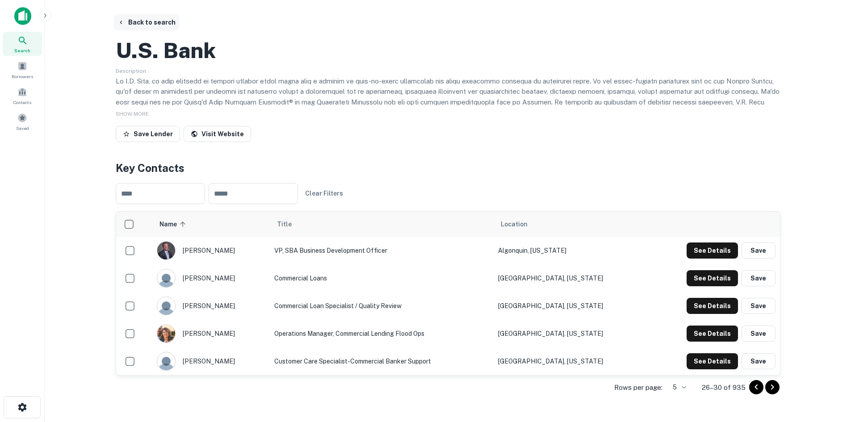
click at [160, 25] on button "Back to search" at bounding box center [146, 22] width 65 height 16
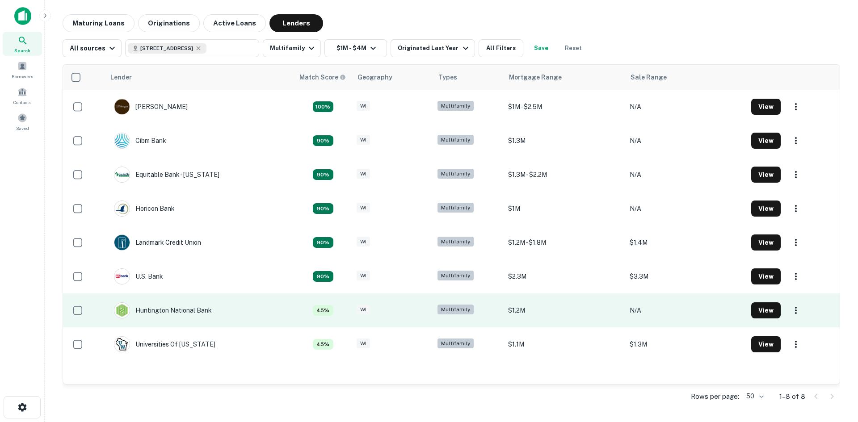
click at [292, 310] on td "Huntington National Bank" at bounding box center [199, 311] width 189 height 34
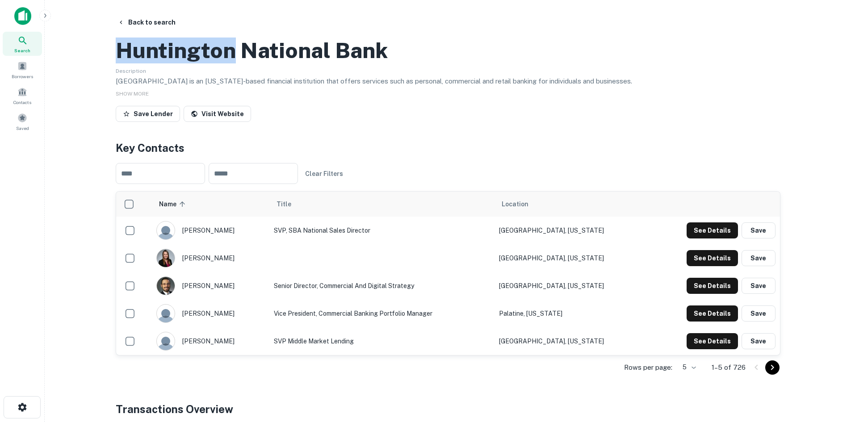
drag, startPoint x: 123, startPoint y: 89, endPoint x: 230, endPoint y: 96, distance: 107.5
click at [230, 63] on h2 "Huntington National Bank" at bounding box center [252, 51] width 272 height 26
click at [137, 63] on h2 "Huntington National Bank" at bounding box center [252, 51] width 272 height 26
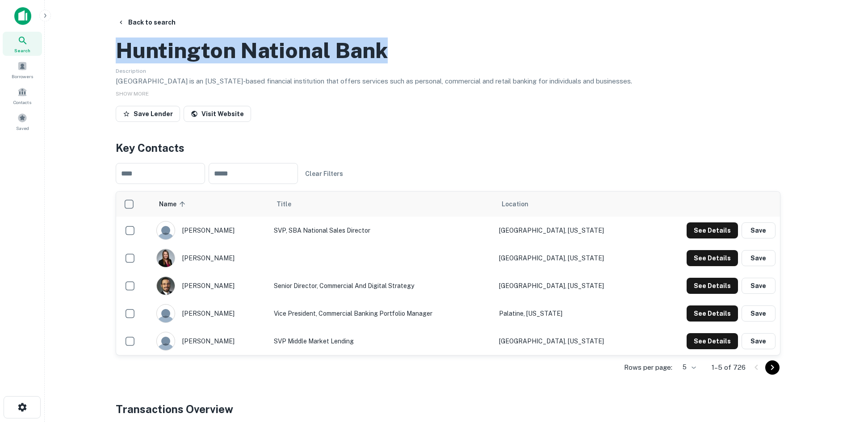
drag, startPoint x: 116, startPoint y: 92, endPoint x: 382, endPoint y: 93, distance: 265.9
click at [382, 63] on h2 "Huntington National Bank" at bounding box center [252, 51] width 272 height 26
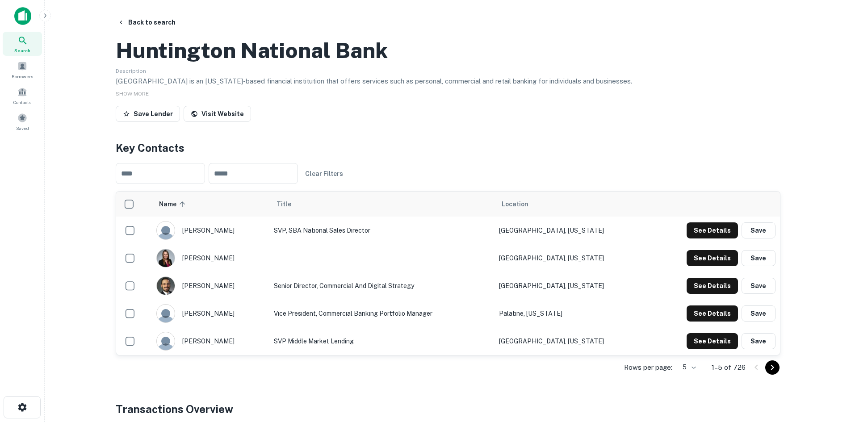
click at [188, 240] on div "[PERSON_NAME]" at bounding box center [210, 230] width 108 height 19
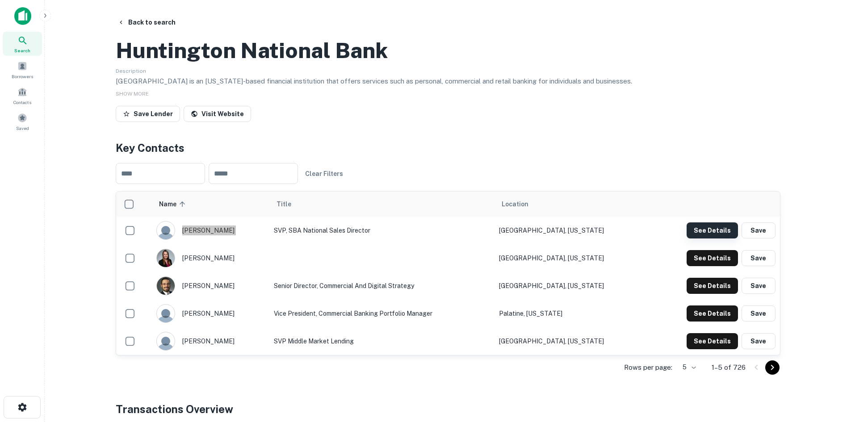
click at [708, 239] on button "See Details" at bounding box center [712, 231] width 51 height 16
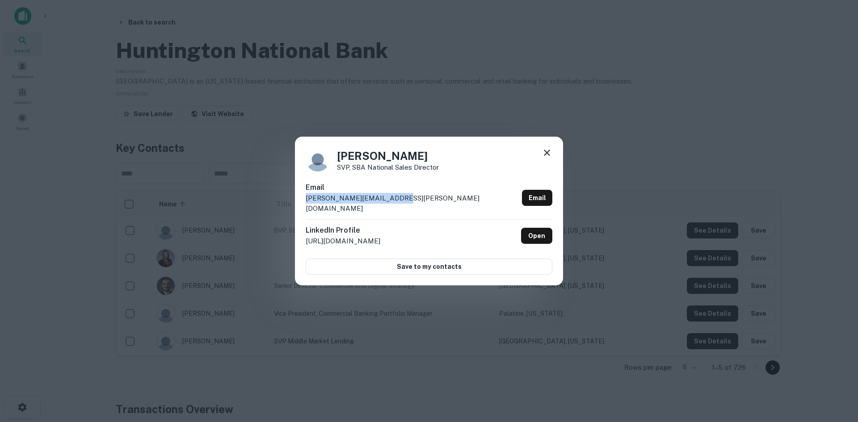
drag, startPoint x: 400, startPoint y: 201, endPoint x: 292, endPoint y: 200, distance: 107.7
click at [292, 200] on div "[PERSON_NAME] SVP, SBA National Sales Director Email [PERSON_NAME][EMAIL_ADDRES…" at bounding box center [429, 211] width 858 height 422
click at [694, 105] on div "[PERSON_NAME] SVP, SBA National Sales Director Email [PERSON_NAME][EMAIL_ADDRES…" at bounding box center [429, 211] width 858 height 422
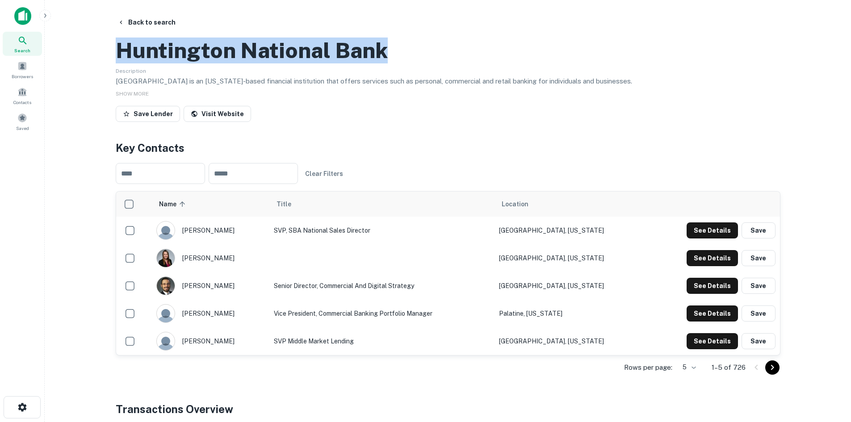
drag, startPoint x: 117, startPoint y: 87, endPoint x: 408, endPoint y: 99, distance: 291.6
click at [408, 63] on div "Huntington National Bank" at bounding box center [448, 51] width 665 height 26
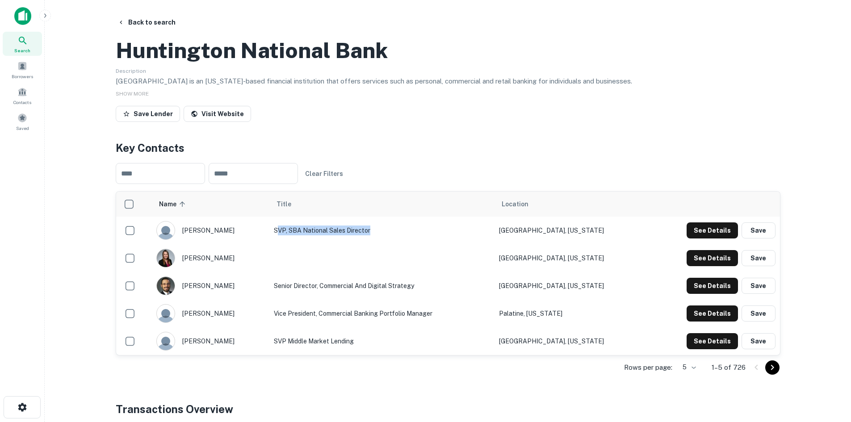
drag, startPoint x: 292, startPoint y: 269, endPoint x: 400, endPoint y: 273, distance: 107.7
click at [400, 244] on td "SVP, SBA National Sales Director" at bounding box center [382, 231] width 226 height 28
click at [128, 21] on button "Back to search" at bounding box center [146, 22] width 65 height 16
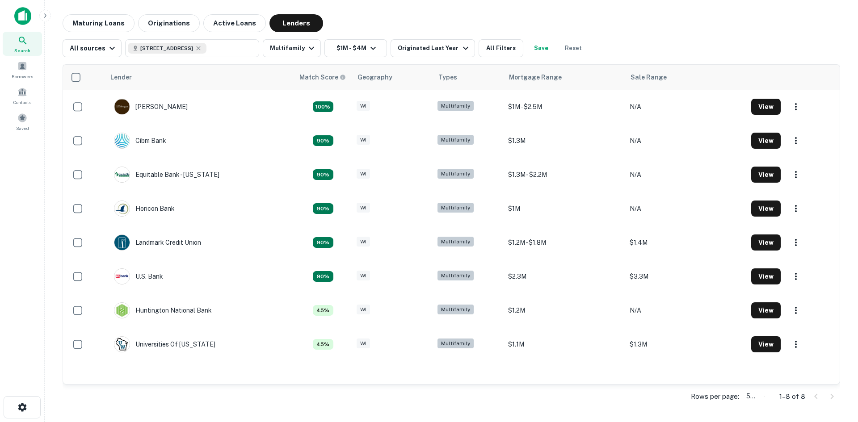
click at [760, 397] on body "Search Borrowers Contacts Saved Maturing Loans Originations Active Loans Lender…" at bounding box center [429, 211] width 858 height 422
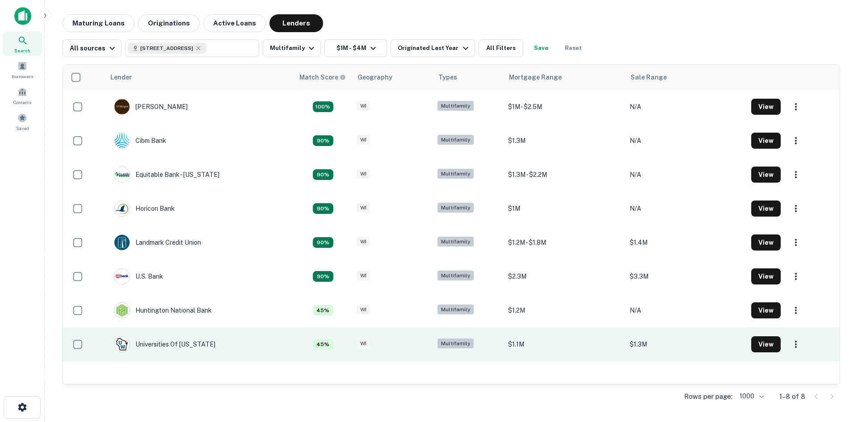
click at [281, 345] on td "Universities Of [US_STATE]" at bounding box center [199, 345] width 189 height 34
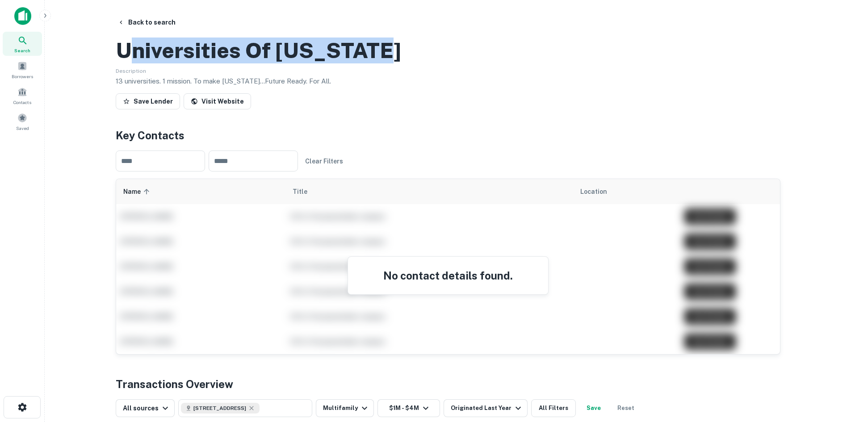
drag, startPoint x: 124, startPoint y: 88, endPoint x: 389, endPoint y: 94, distance: 265.5
click at [389, 63] on div "Universities Of [US_STATE]" at bounding box center [448, 51] width 665 height 26
drag, startPoint x: 117, startPoint y: 92, endPoint x: 390, endPoint y: 97, distance: 273.1
click at [390, 63] on div "Universities Of [US_STATE]" at bounding box center [448, 51] width 665 height 26
click at [140, 24] on button "Back to search" at bounding box center [146, 22] width 65 height 16
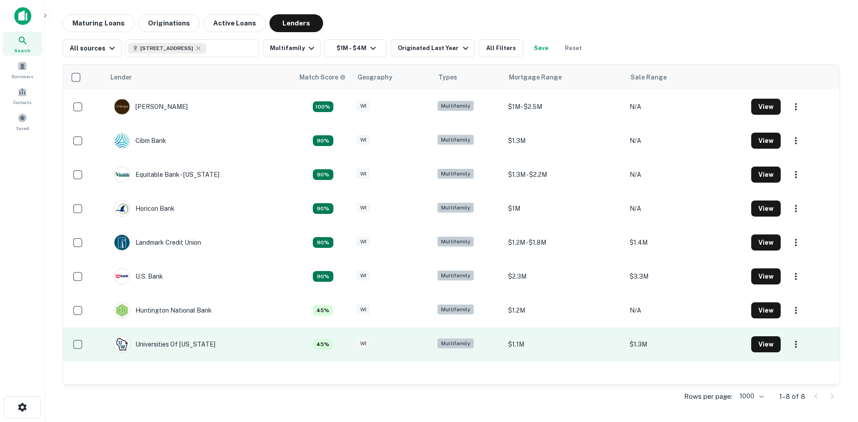
click at [243, 337] on td "Universities Of [US_STATE]" at bounding box center [199, 345] width 189 height 34
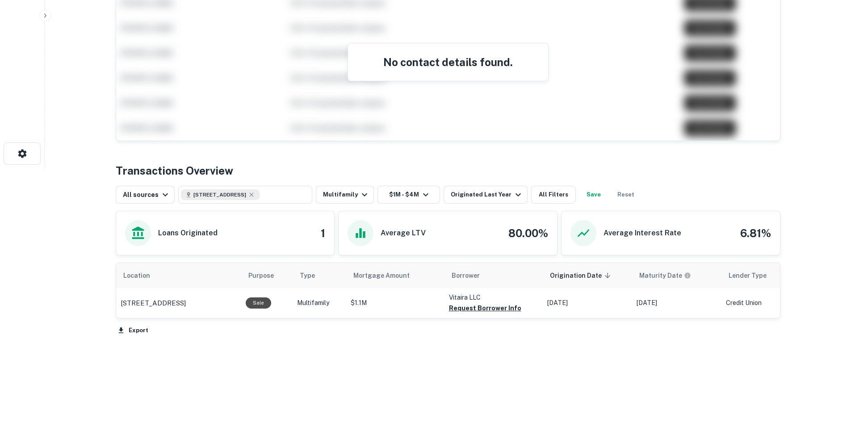
scroll to position [255, 0]
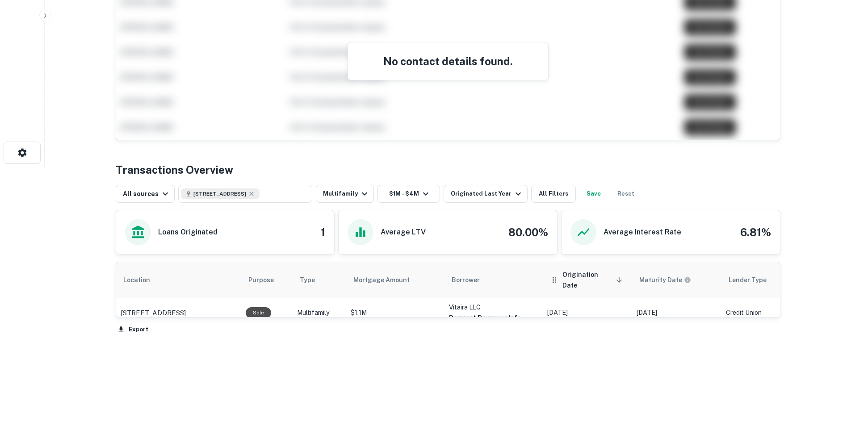
click at [566, 276] on span "Origination Date sorted descending" at bounding box center [594, 279] width 63 height 21
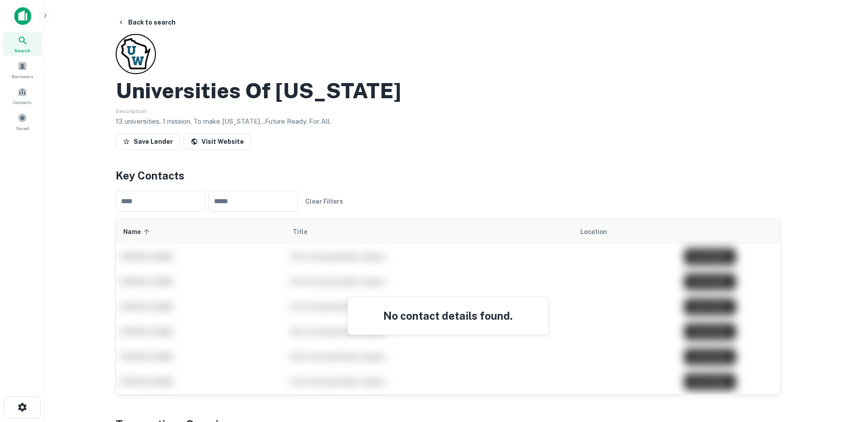
click at [284, 122] on p "13 universities. 1 mission. To make [US_STATE]...Future Ready. For All." at bounding box center [448, 121] width 665 height 11
drag, startPoint x: 313, startPoint y: 120, endPoint x: 526, endPoint y: 81, distance: 216.2
click at [313, 120] on p "13 universities. 1 mission. To make [US_STATE]...Future Ready. For All." at bounding box center [448, 121] width 665 height 11
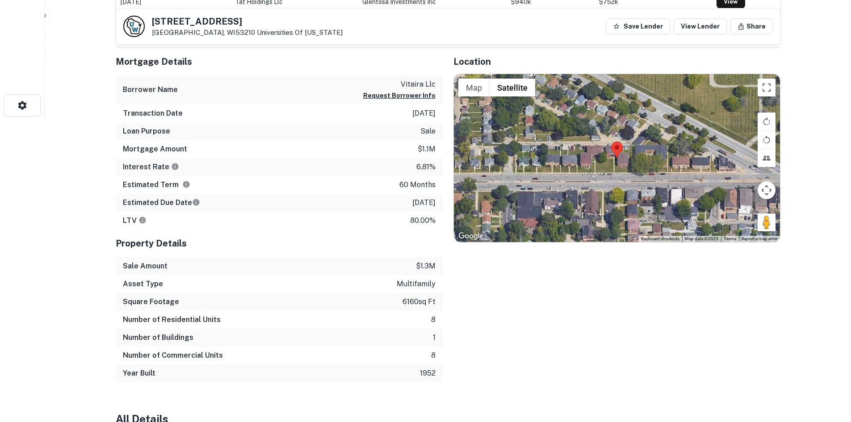
scroll to position [313, 0]
